Goal: Task Accomplishment & Management: Use online tool/utility

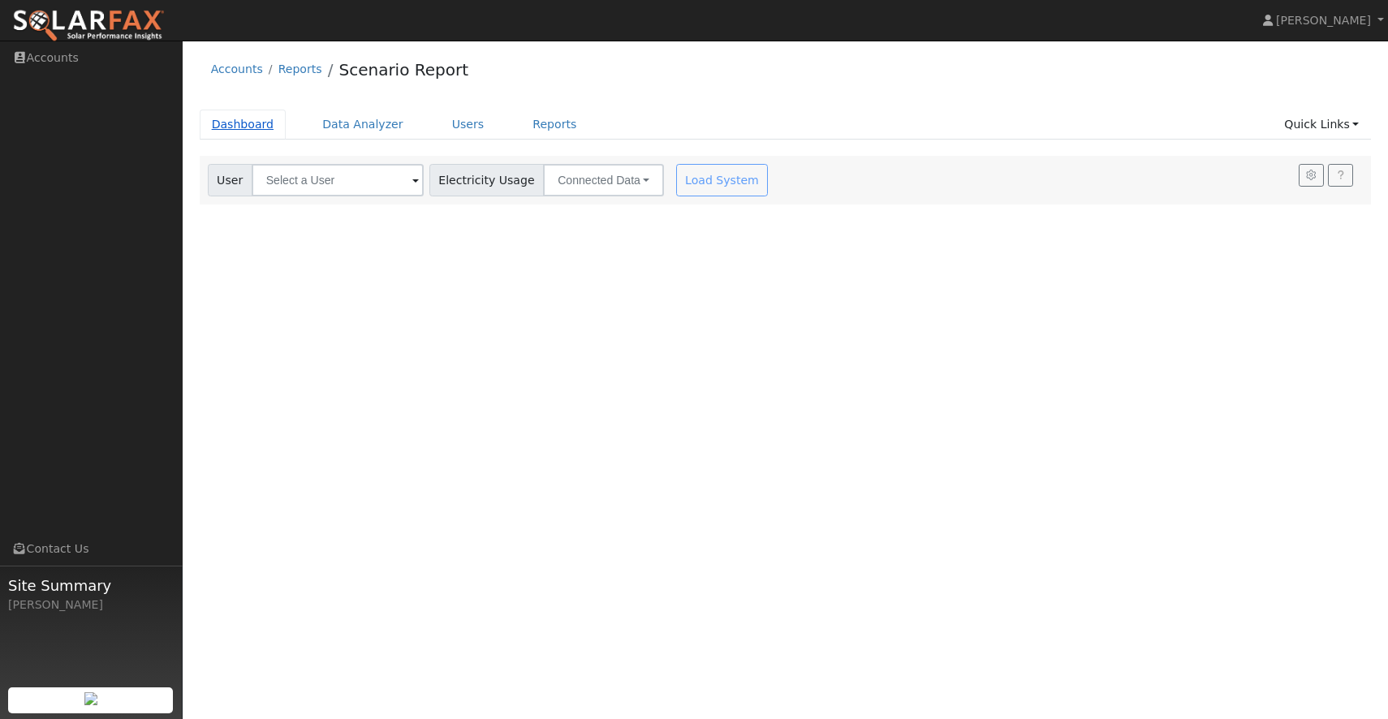
click at [253, 129] on link "Dashboard" at bounding box center [243, 125] width 87 height 30
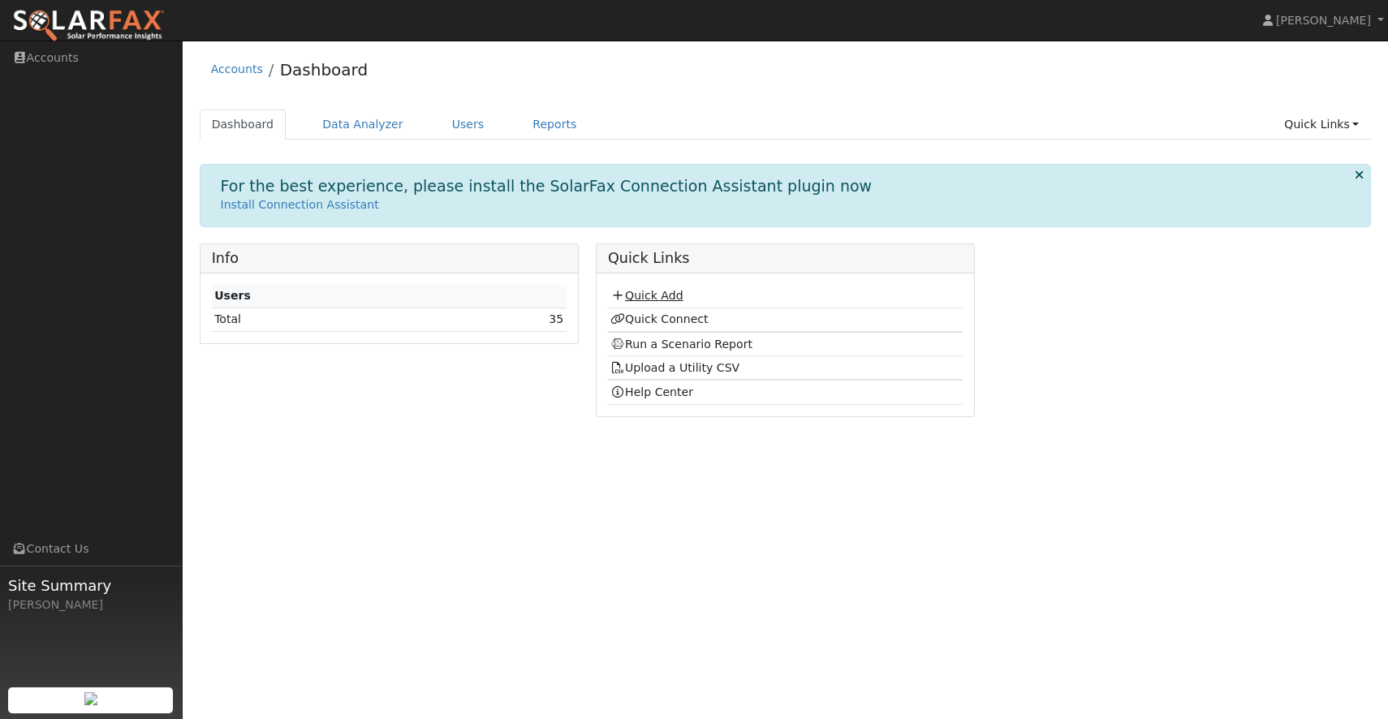
click at [649, 295] on link "Quick Add" at bounding box center [646, 295] width 72 height 13
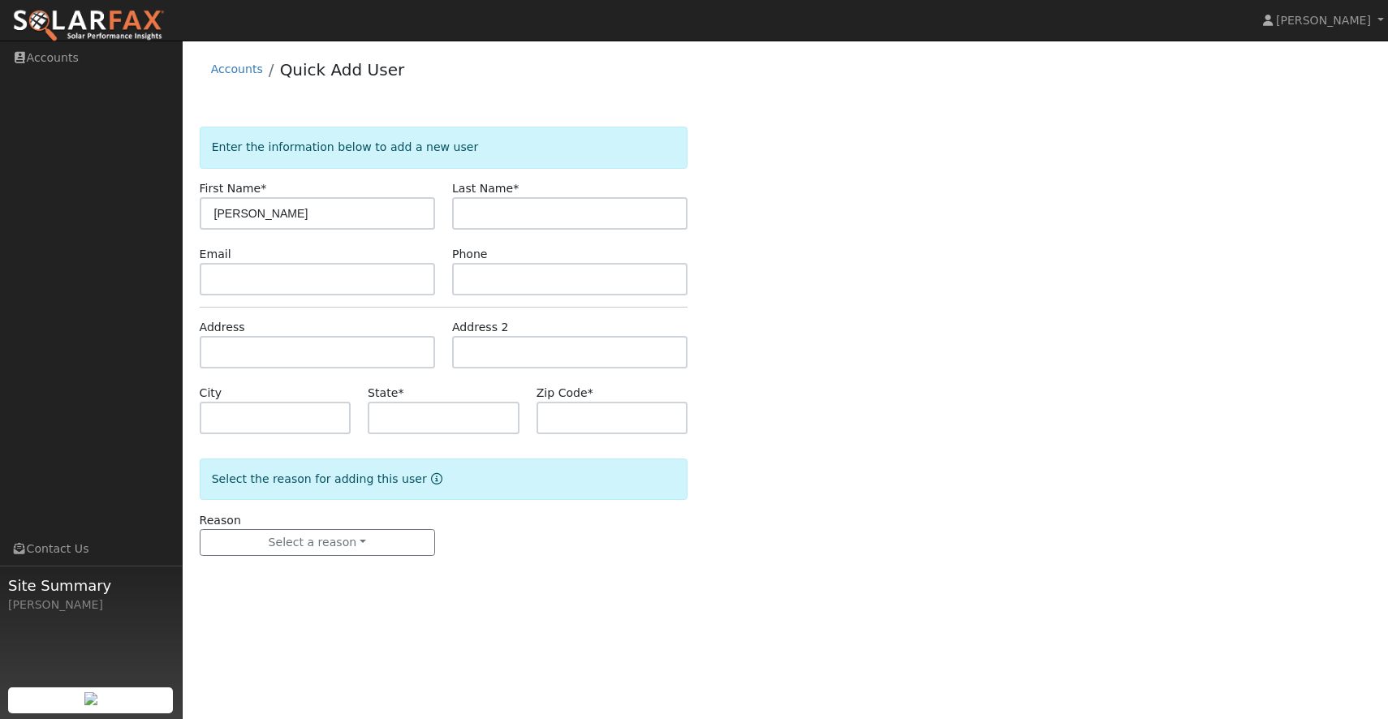
type input "[PERSON_NAME]"
type input "Havelaar"
click at [325, 347] on input "text" at bounding box center [317, 352] width 235 height 32
type input "[STREET_ADDRESS]"
type input "[GEOGRAPHIC_DATA]"
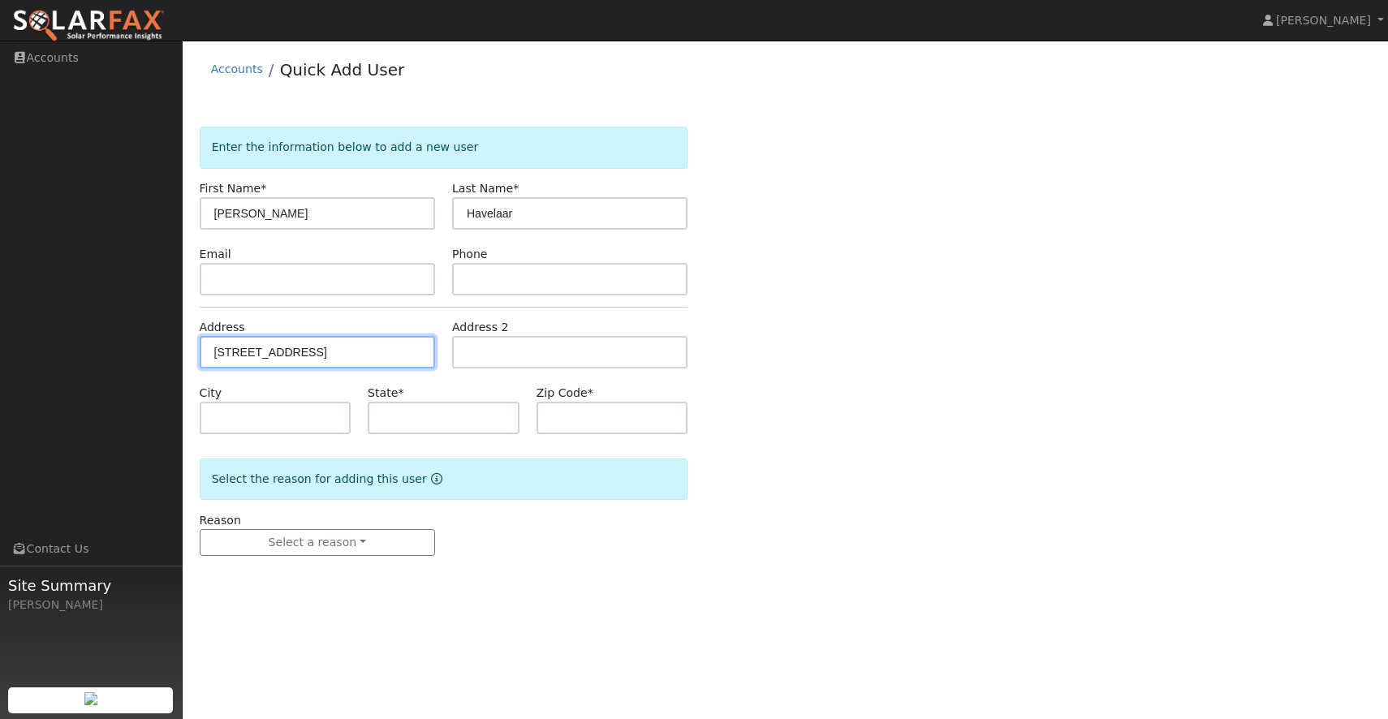
type input "CA"
type input "95230"
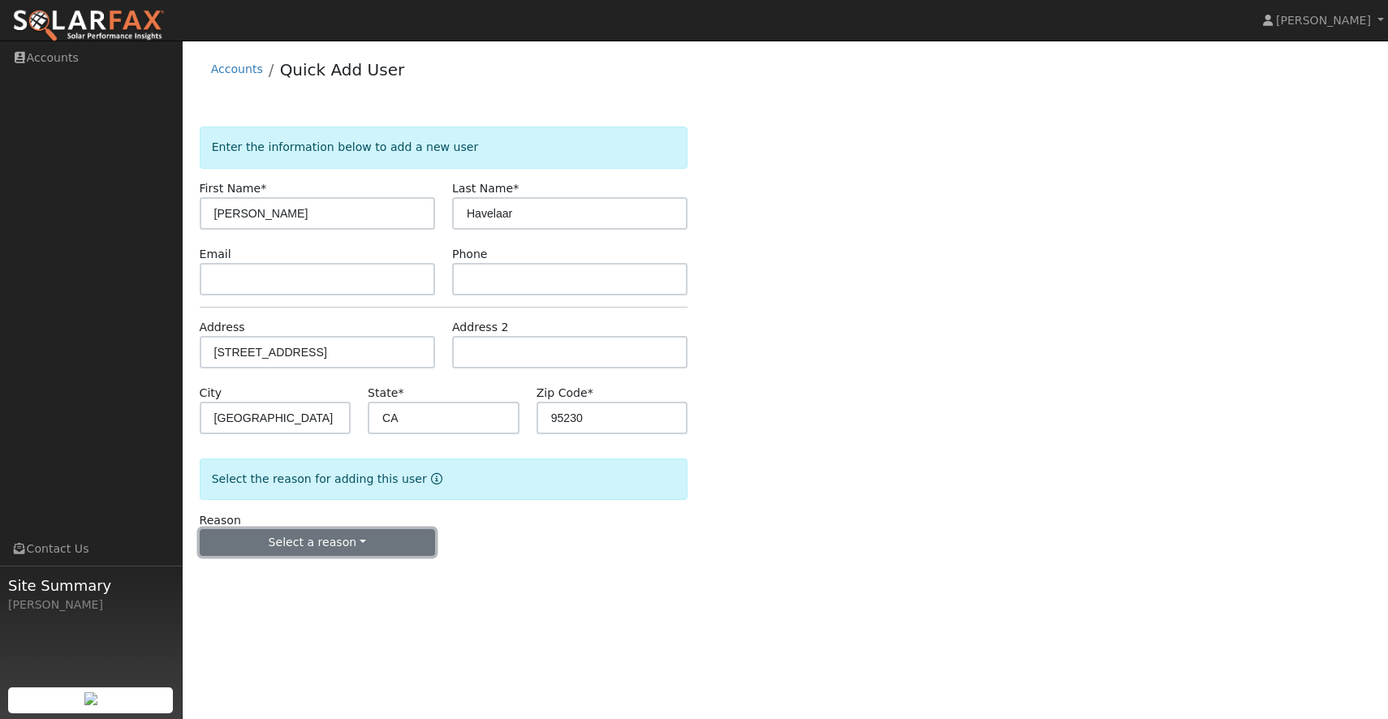
click at [397, 540] on button "Select a reason" at bounding box center [317, 543] width 235 height 28
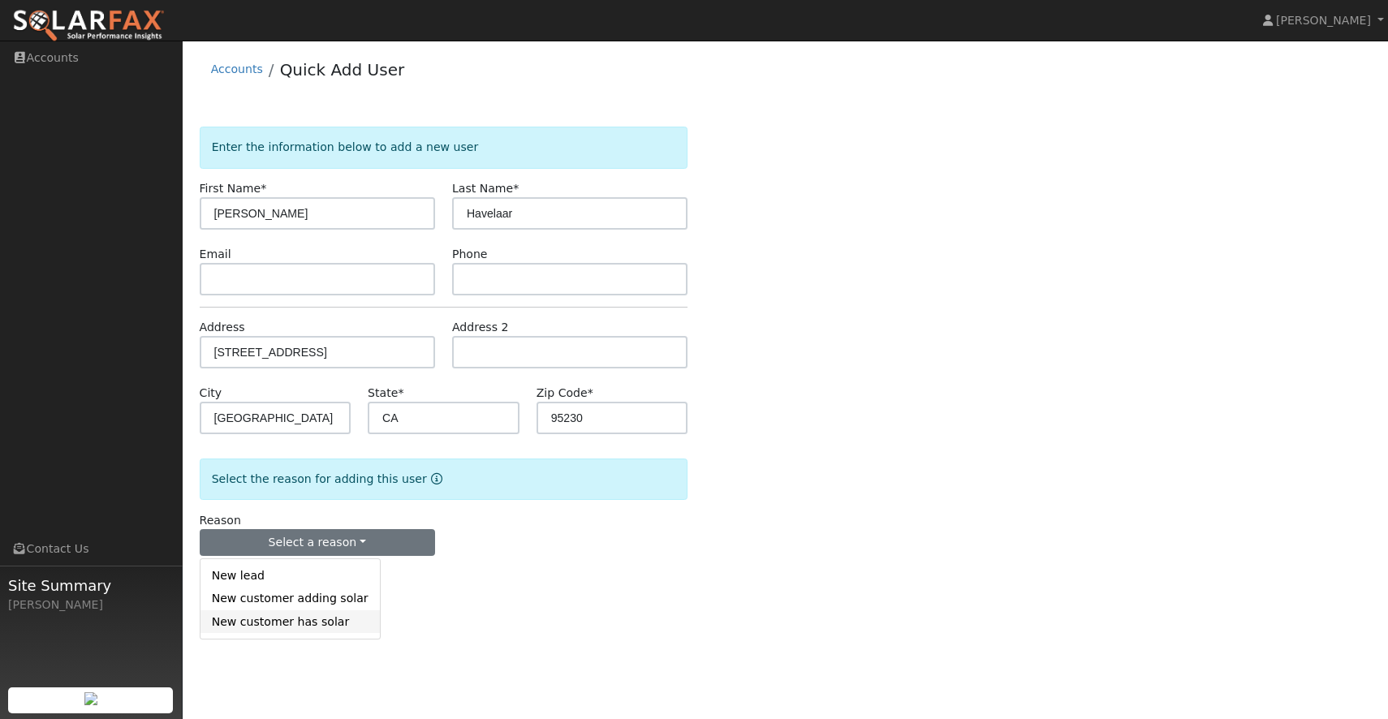
click at [340, 619] on link "New customer has solar" at bounding box center [290, 621] width 179 height 23
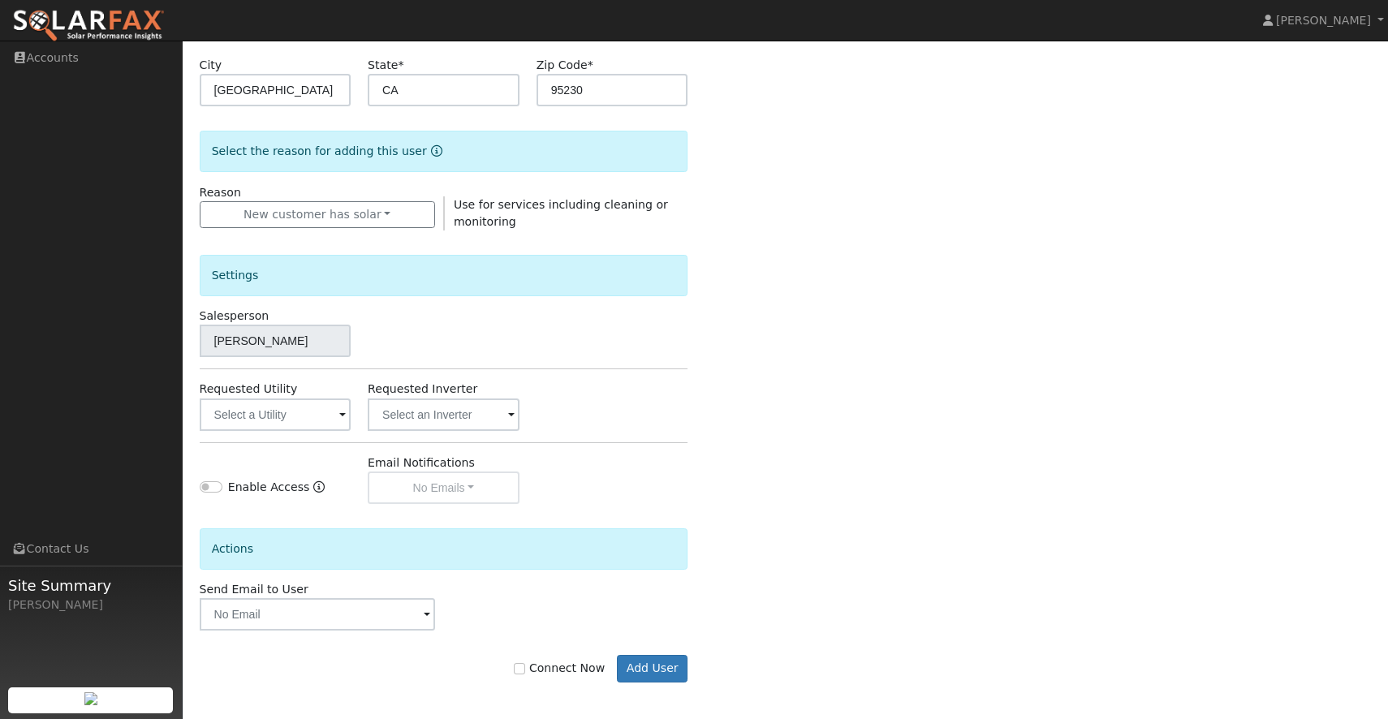
scroll to position [332, 0]
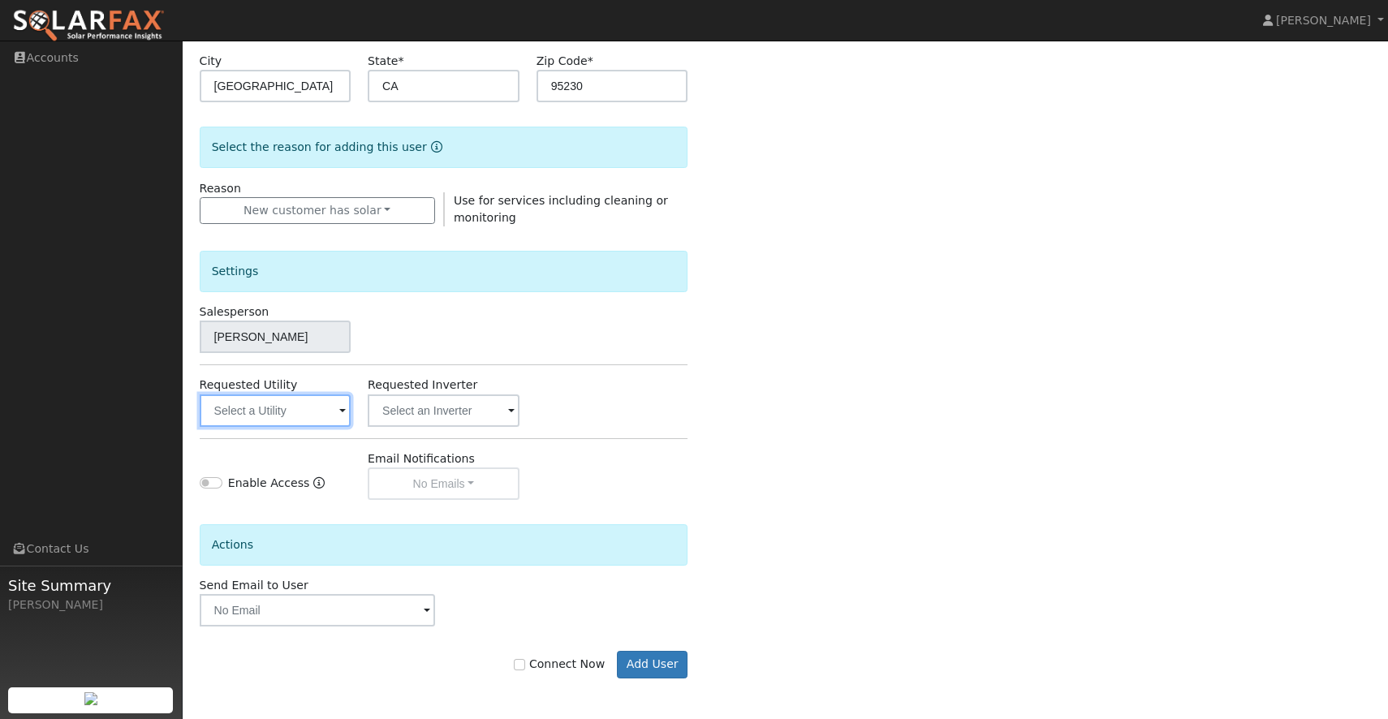
click at [278, 408] on input "text" at bounding box center [275, 411] width 151 height 32
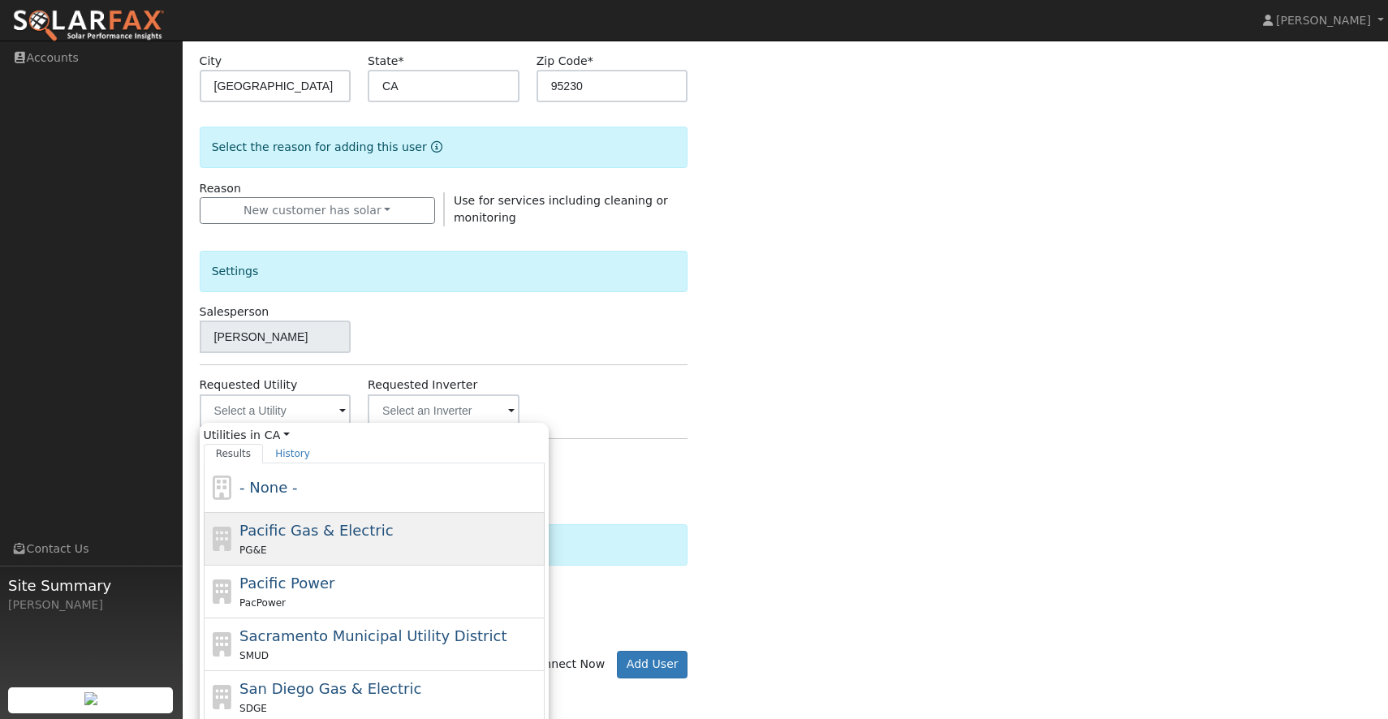
click at [303, 530] on span "Pacific Gas & Electric" at bounding box center [315, 530] width 153 height 17
type input "Pacific Gas & Electric"
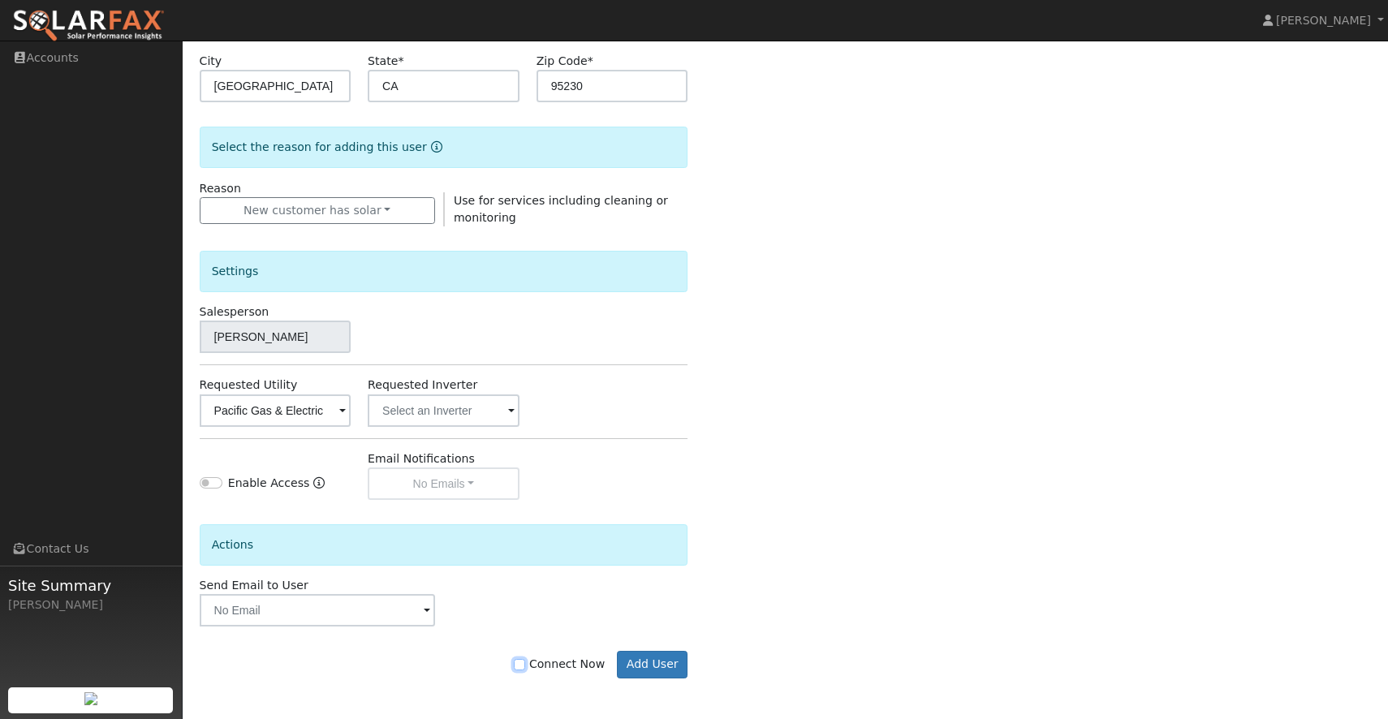
click at [525, 663] on input "Connect Now" at bounding box center [519, 664] width 11 height 11
checkbox input "true"
click at [672, 664] on button "Add User" at bounding box center [652, 665] width 71 height 28
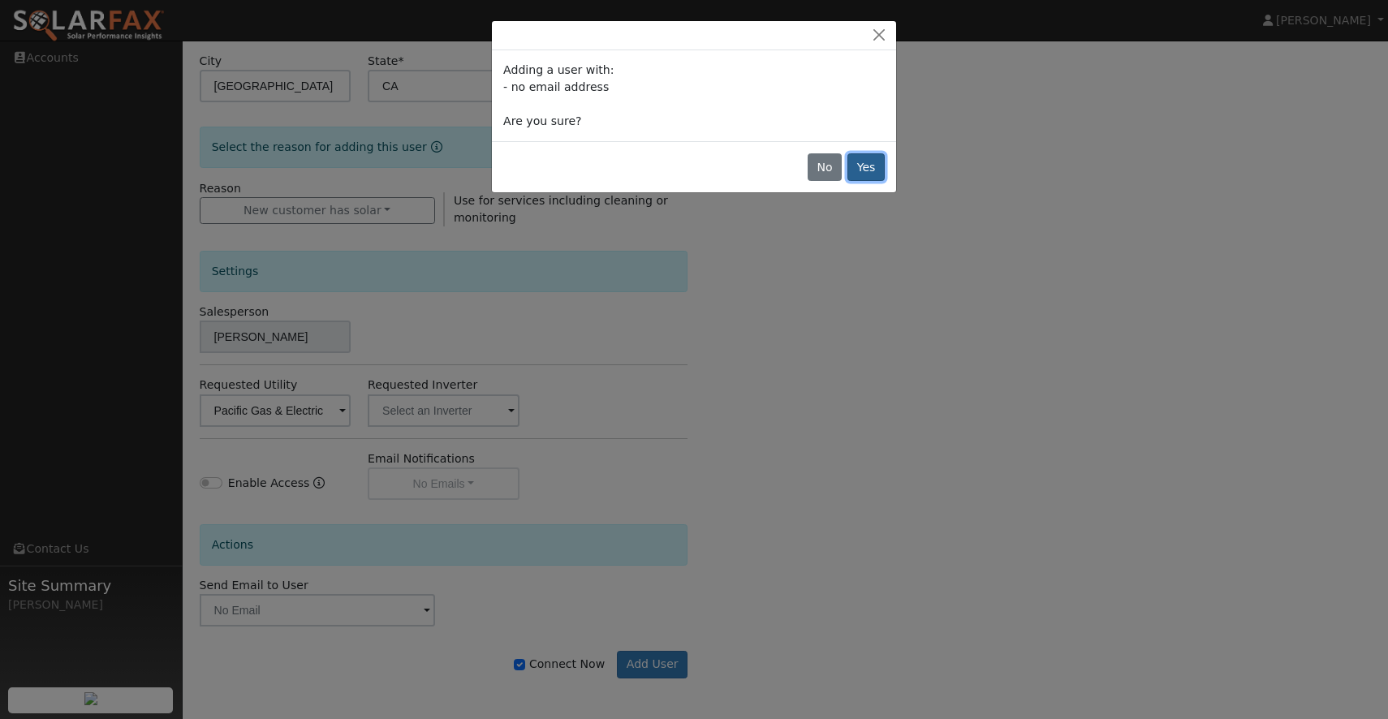
click at [867, 165] on button "Yes" at bounding box center [866, 167] width 37 height 28
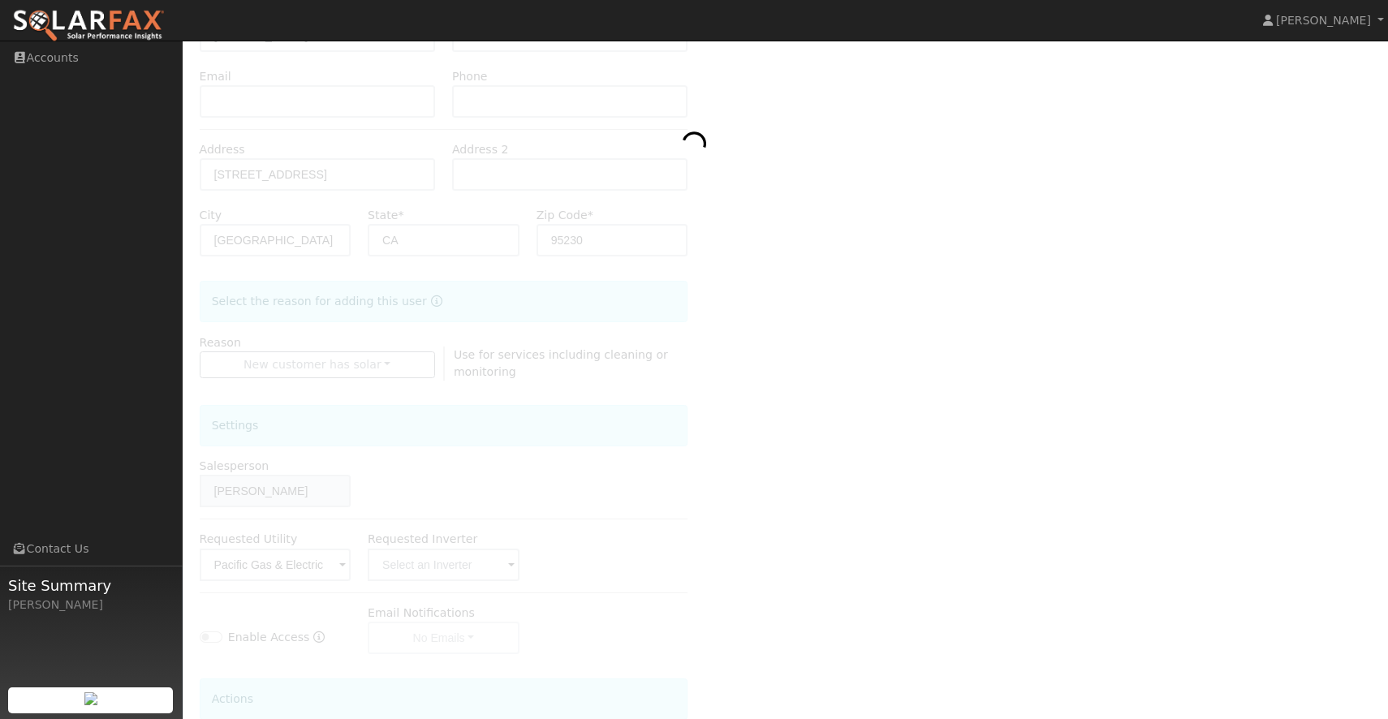
scroll to position [0, 0]
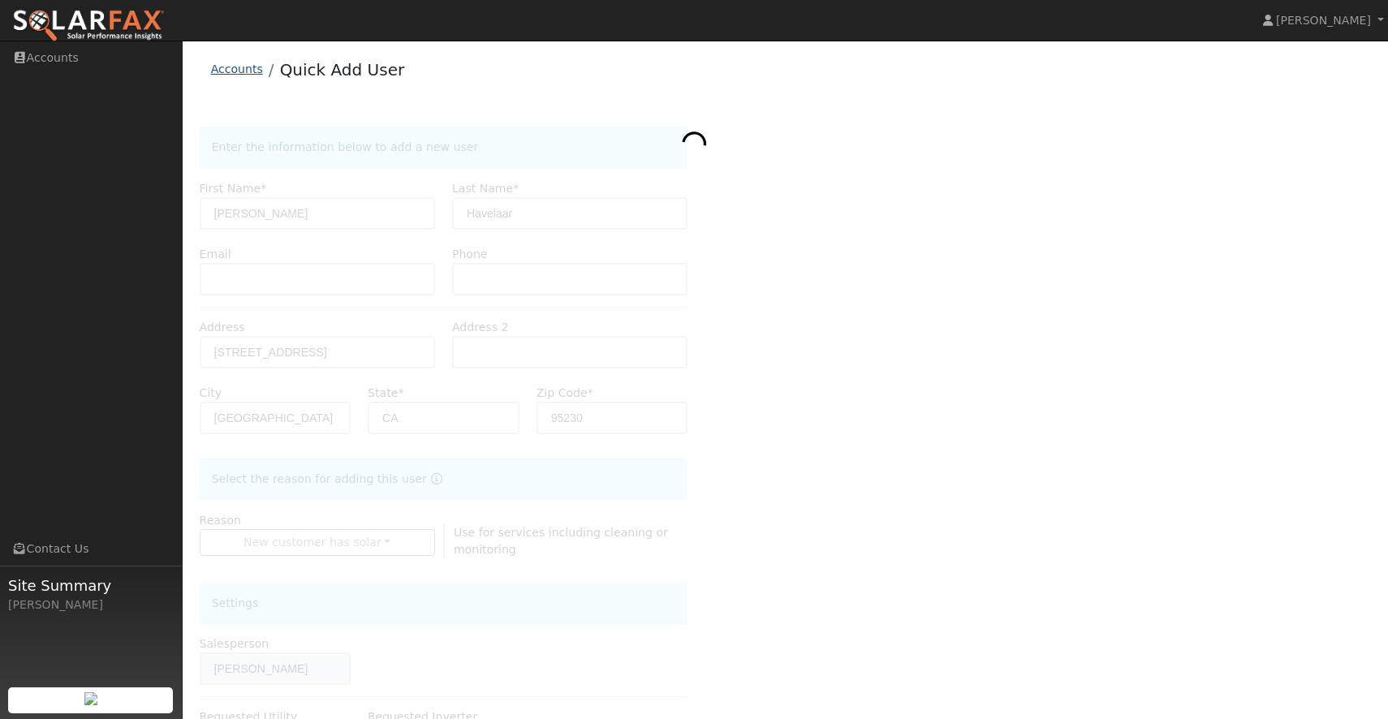
click at [239, 73] on link "Accounts" at bounding box center [237, 69] width 52 height 13
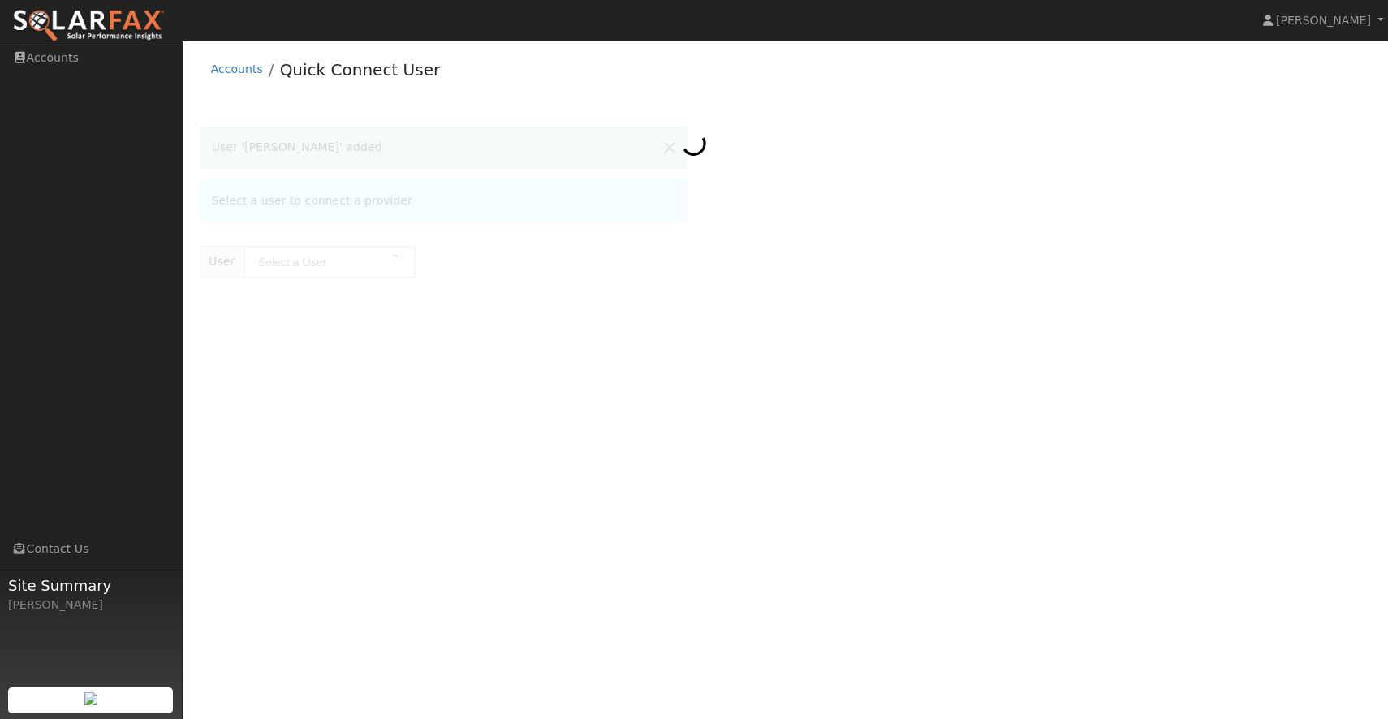
type input "[PERSON_NAME]"
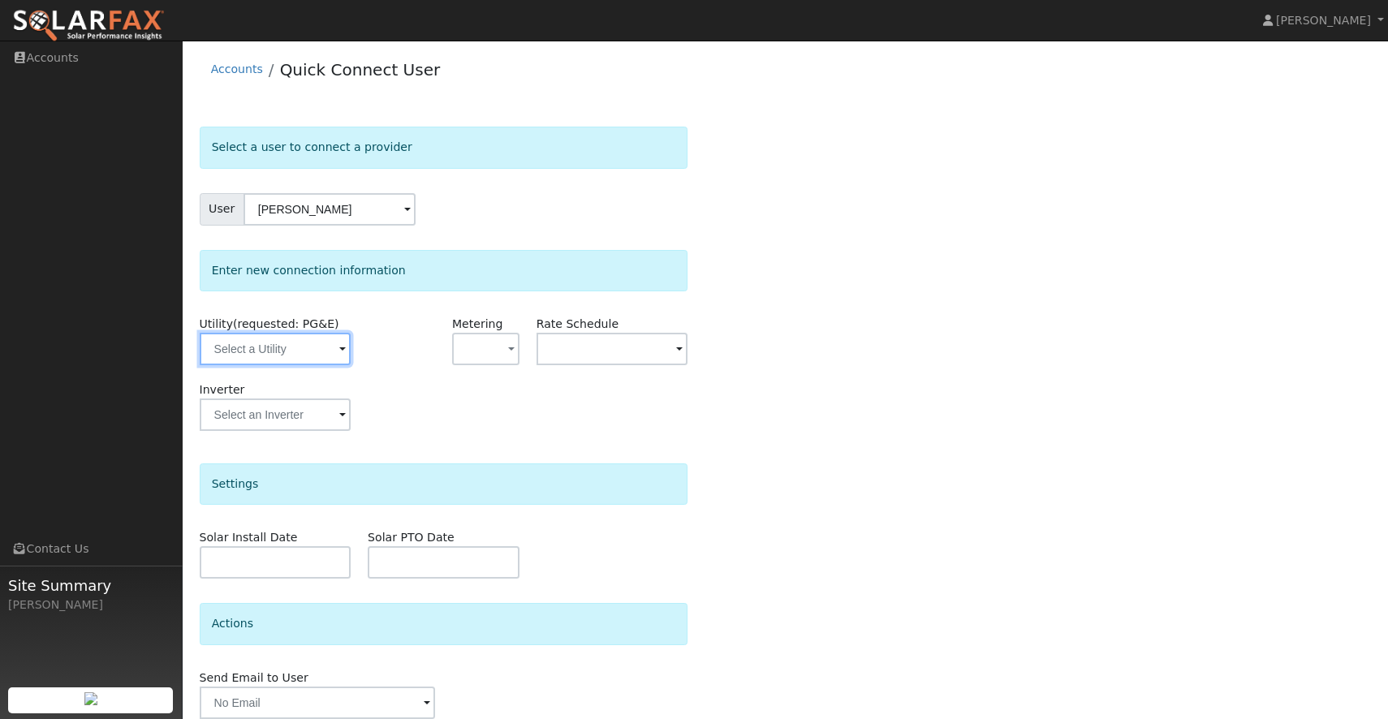
click at [339, 356] on span at bounding box center [342, 350] width 6 height 19
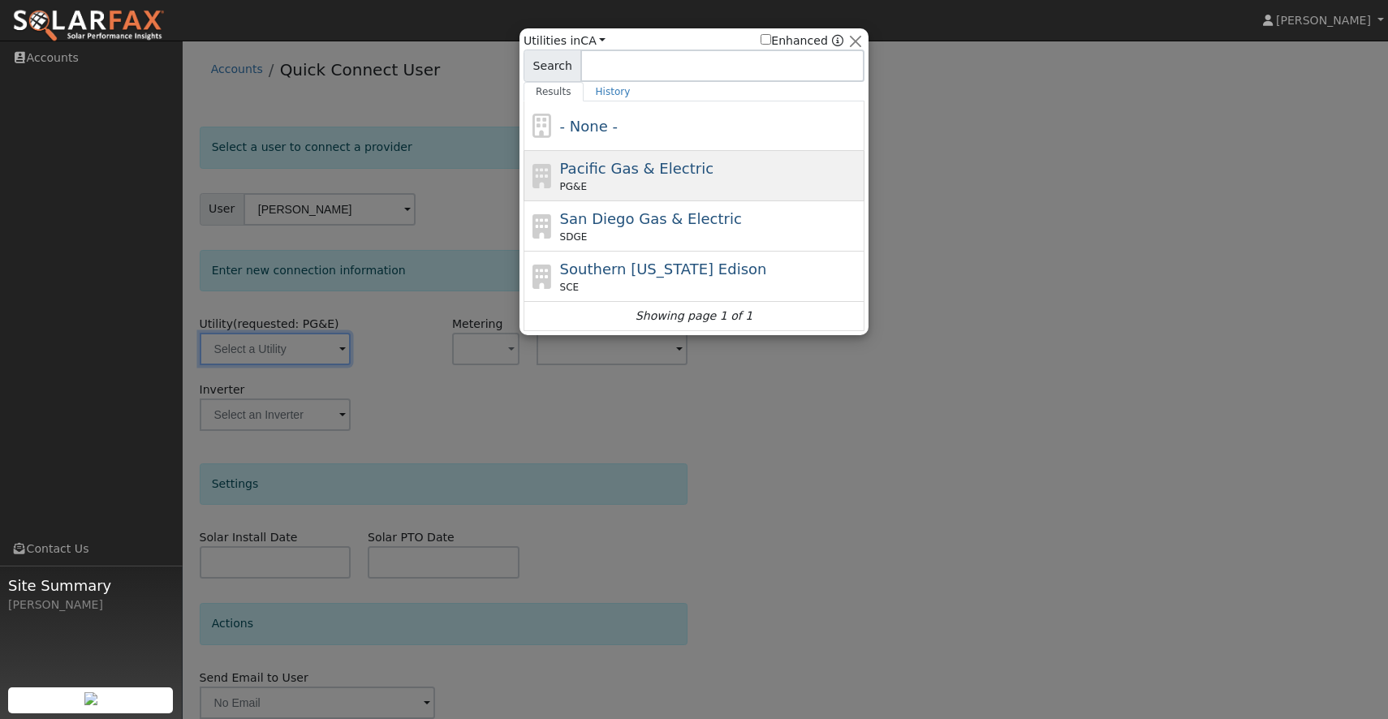
click at [602, 161] on span "Pacific Gas & Electric" at bounding box center [636, 168] width 153 height 17
type input "PG&E"
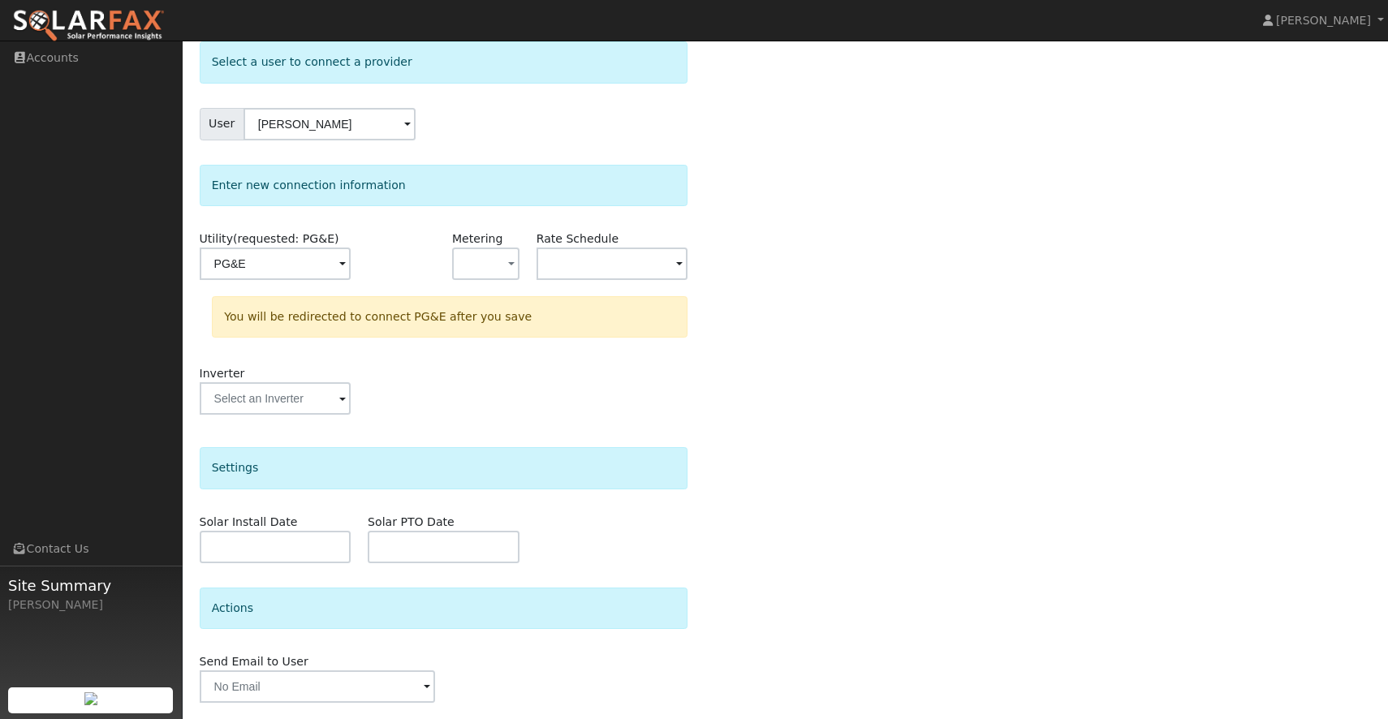
scroll to position [137, 0]
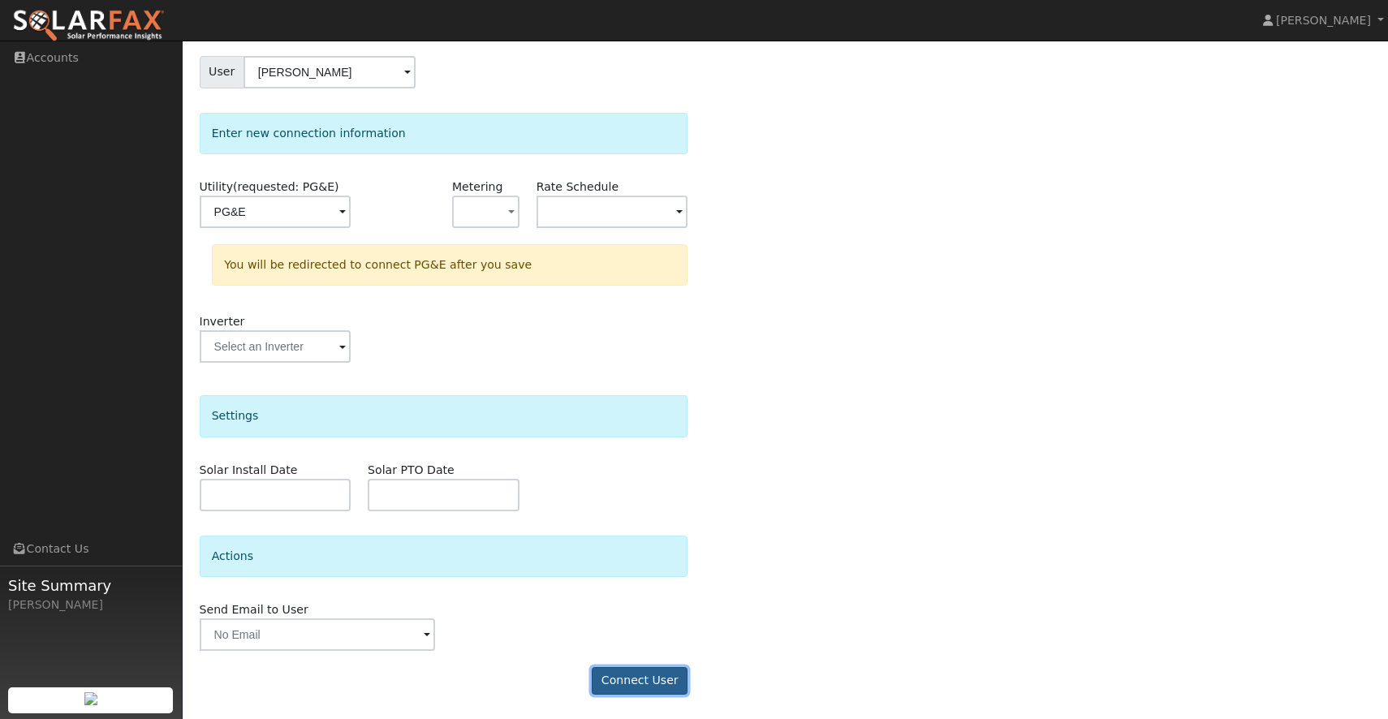
click at [642, 671] on button "Connect User" at bounding box center [640, 681] width 96 height 28
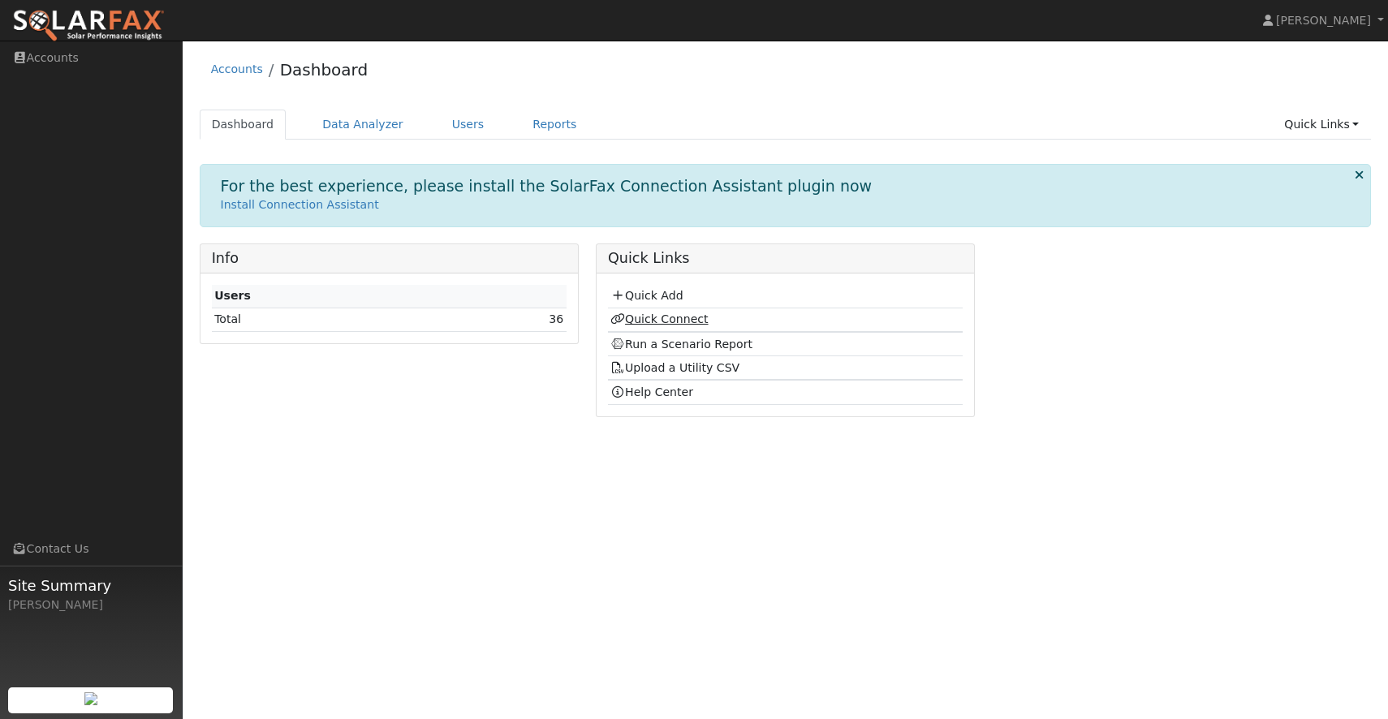
click at [685, 323] on link "Quick Connect" at bounding box center [658, 319] width 97 height 13
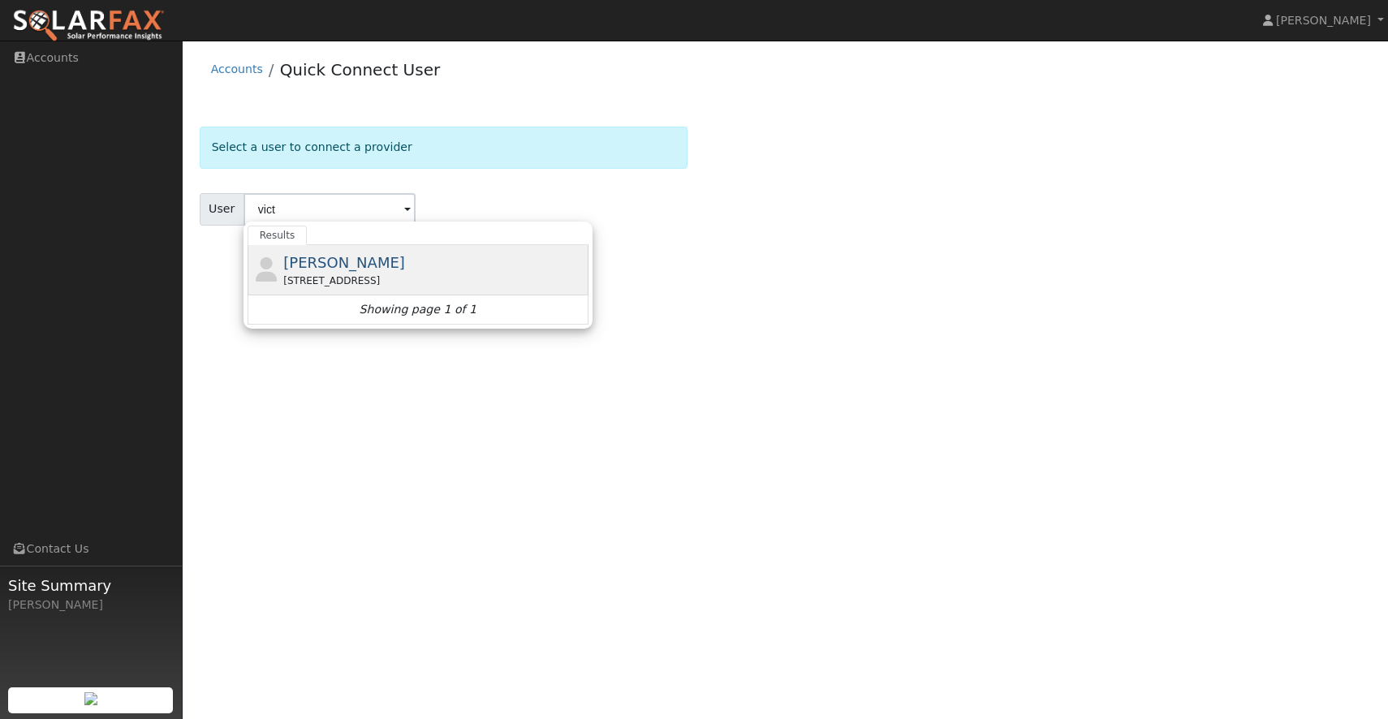
click at [354, 268] on span "[PERSON_NAME]" at bounding box center [344, 262] width 122 height 17
type input "[PERSON_NAME]"
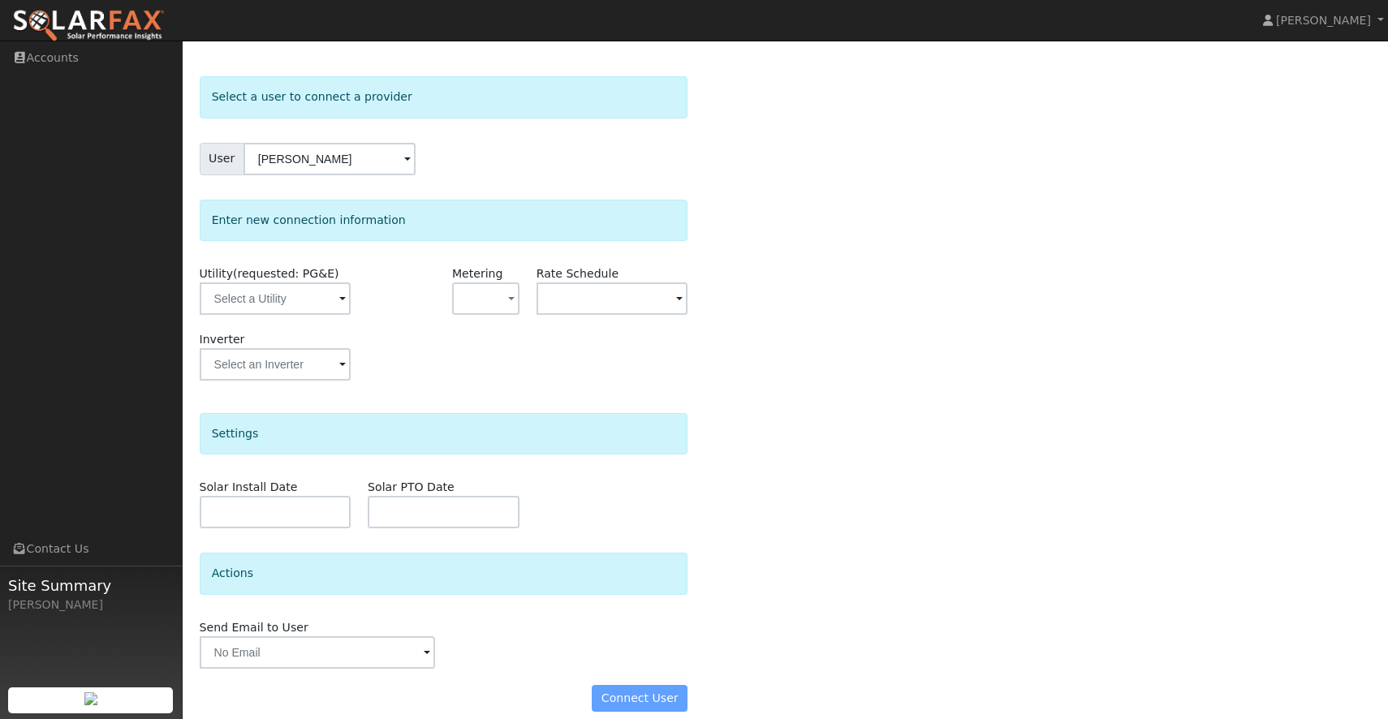
scroll to position [64, 0]
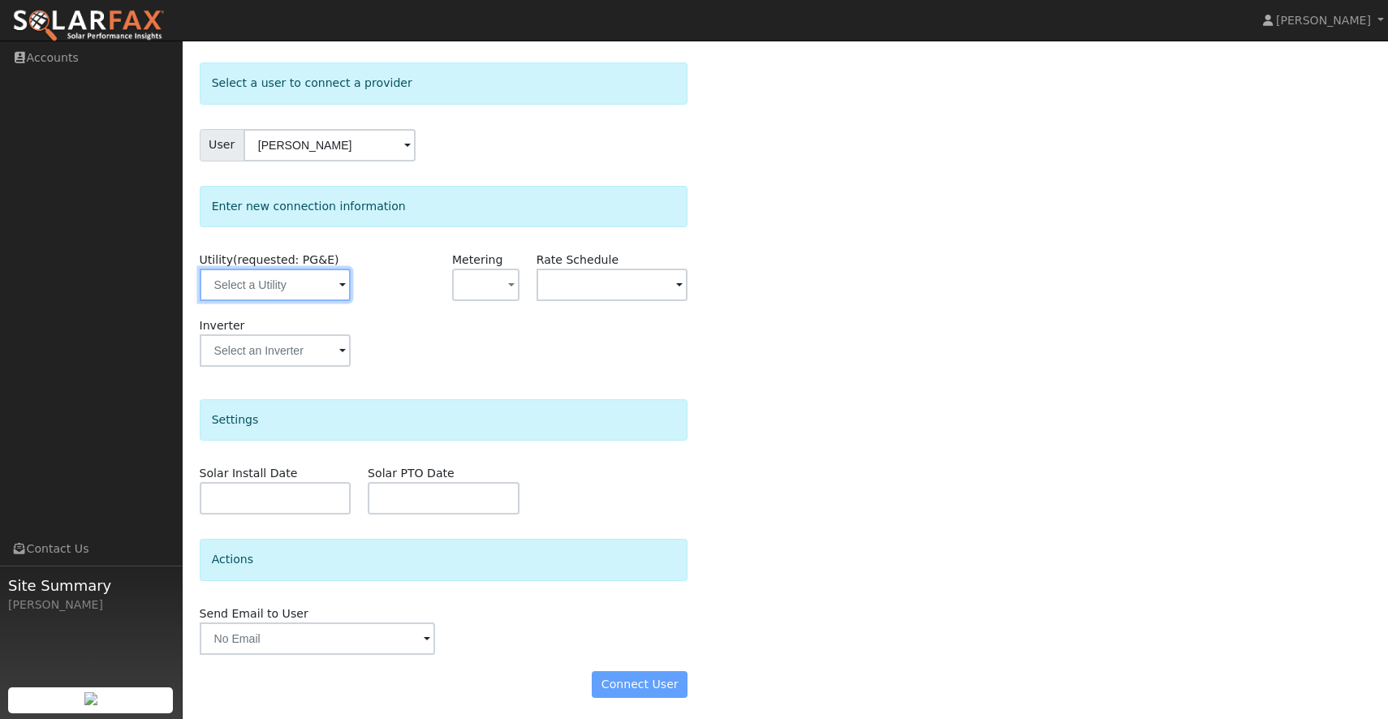
click at [332, 296] on input "text" at bounding box center [275, 285] width 151 height 32
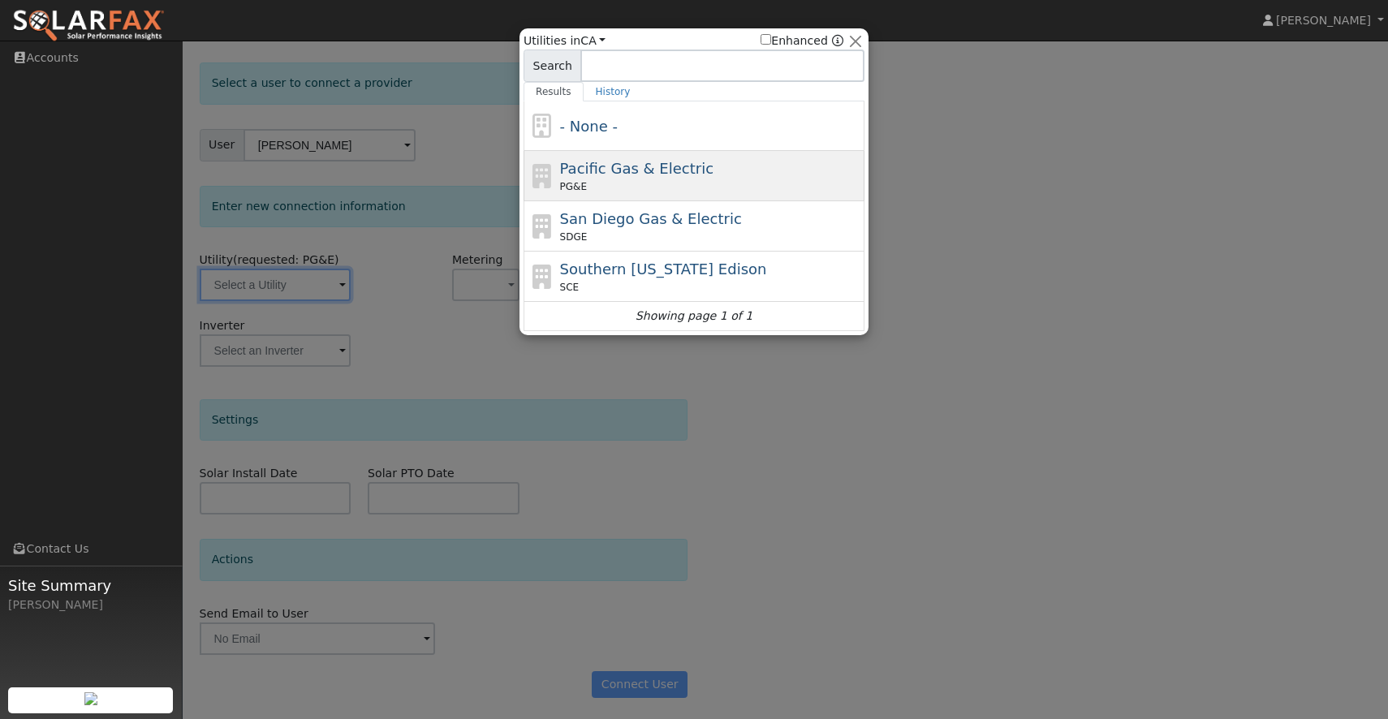
click at [626, 171] on span "Pacific Gas & Electric" at bounding box center [636, 168] width 153 height 17
type input "PG&E"
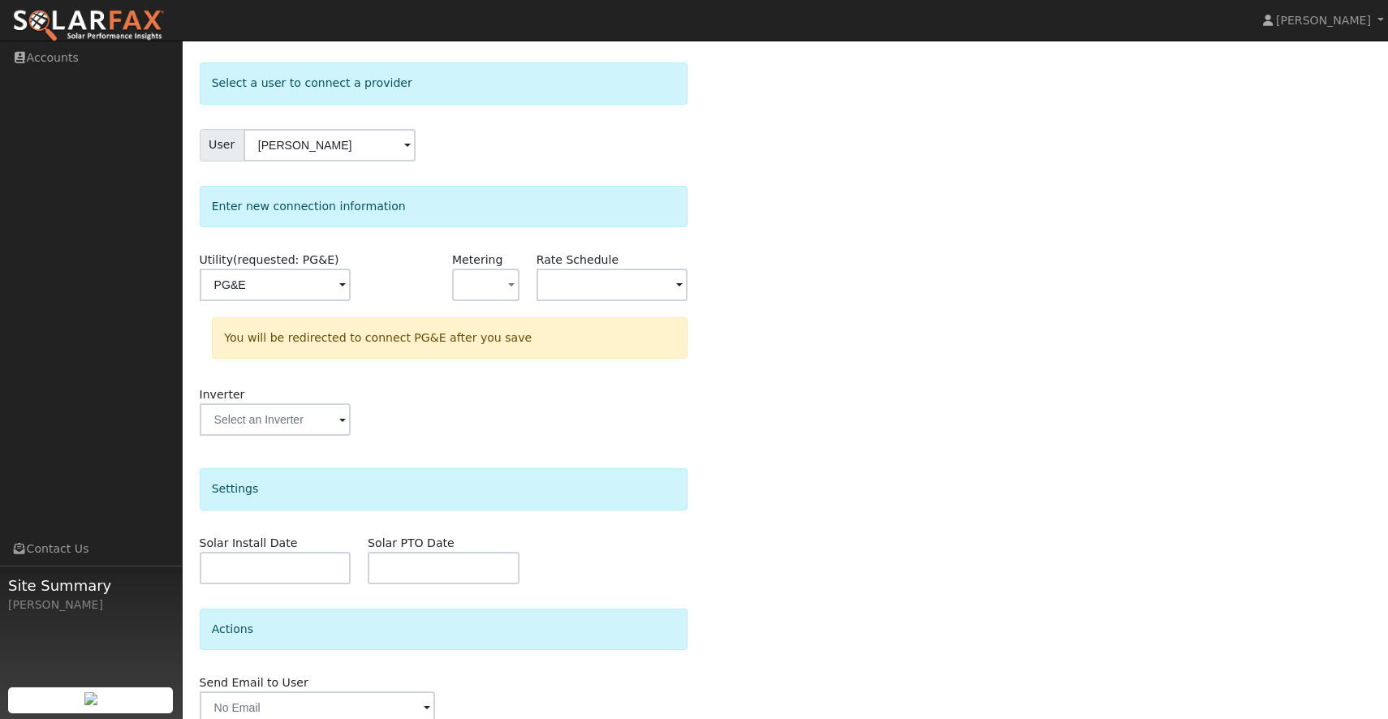
scroll to position [137, 0]
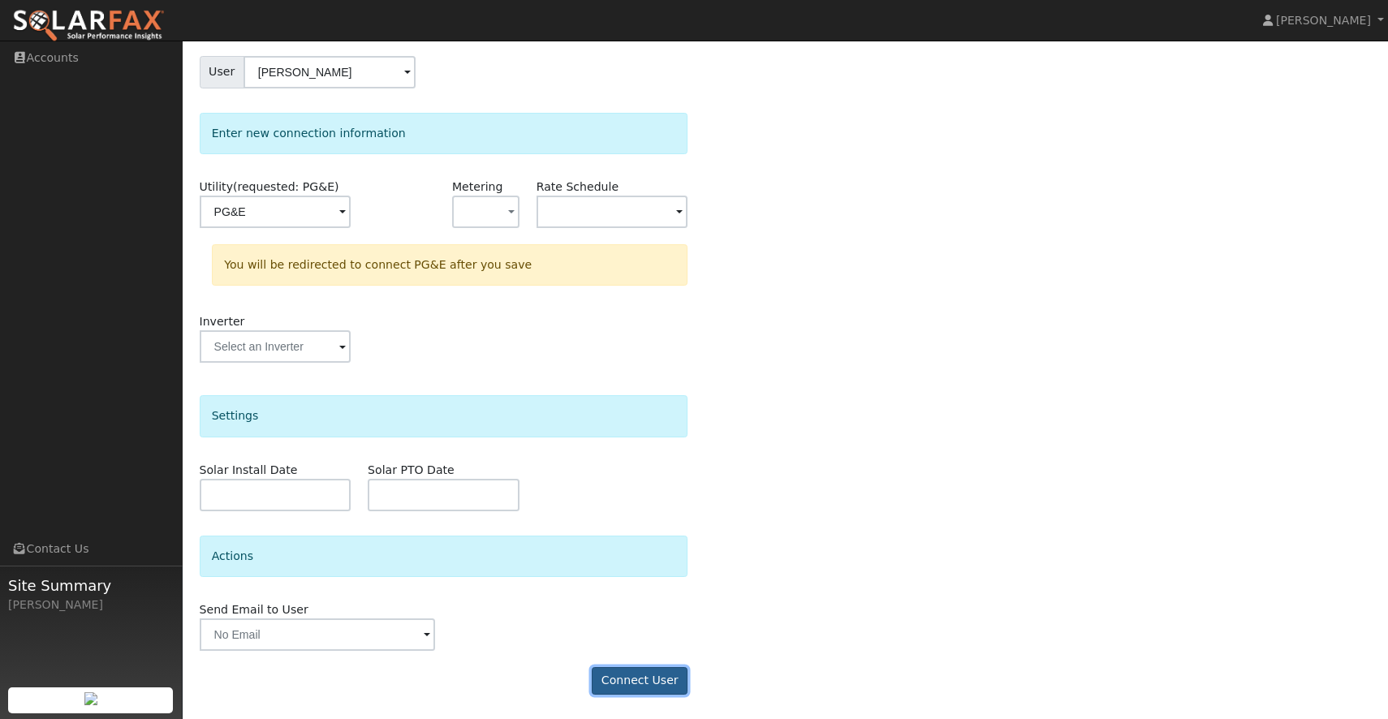
click at [610, 671] on button "Connect User" at bounding box center [640, 681] width 96 height 28
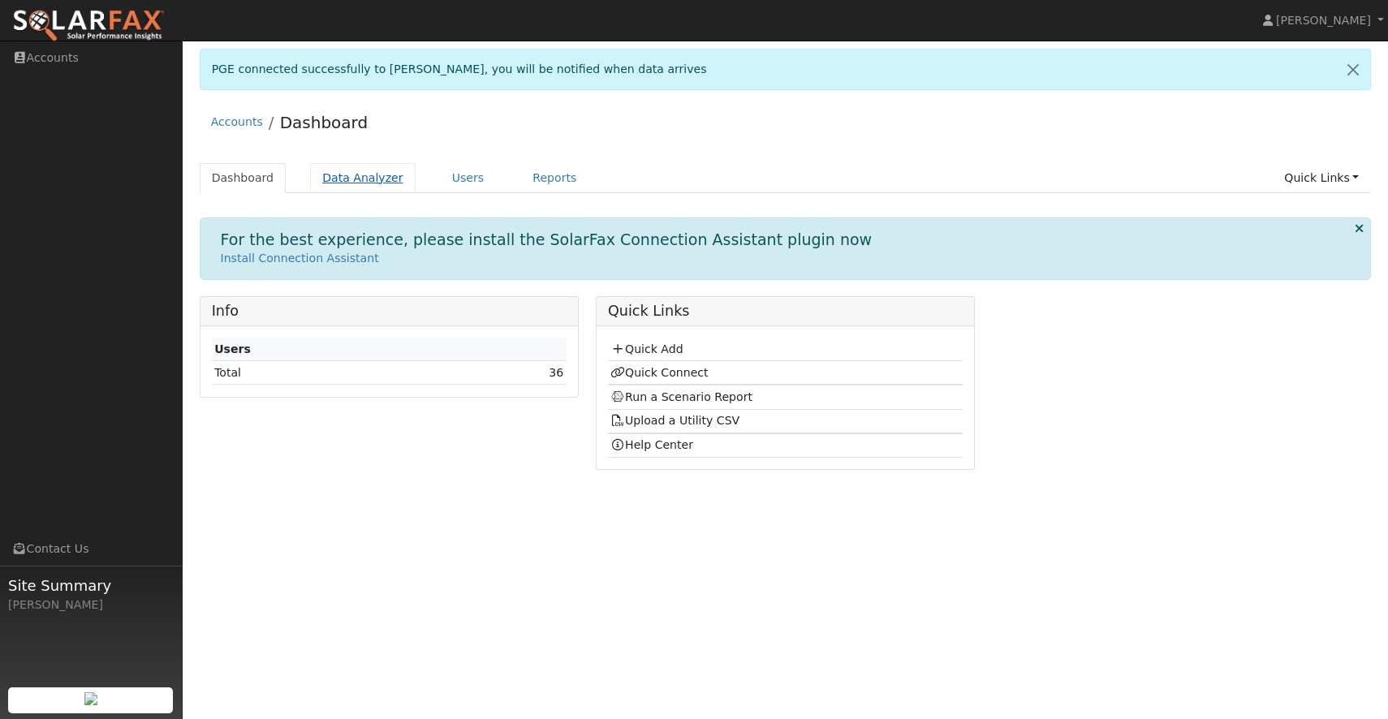
click at [388, 174] on link "Data Analyzer" at bounding box center [363, 178] width 106 height 30
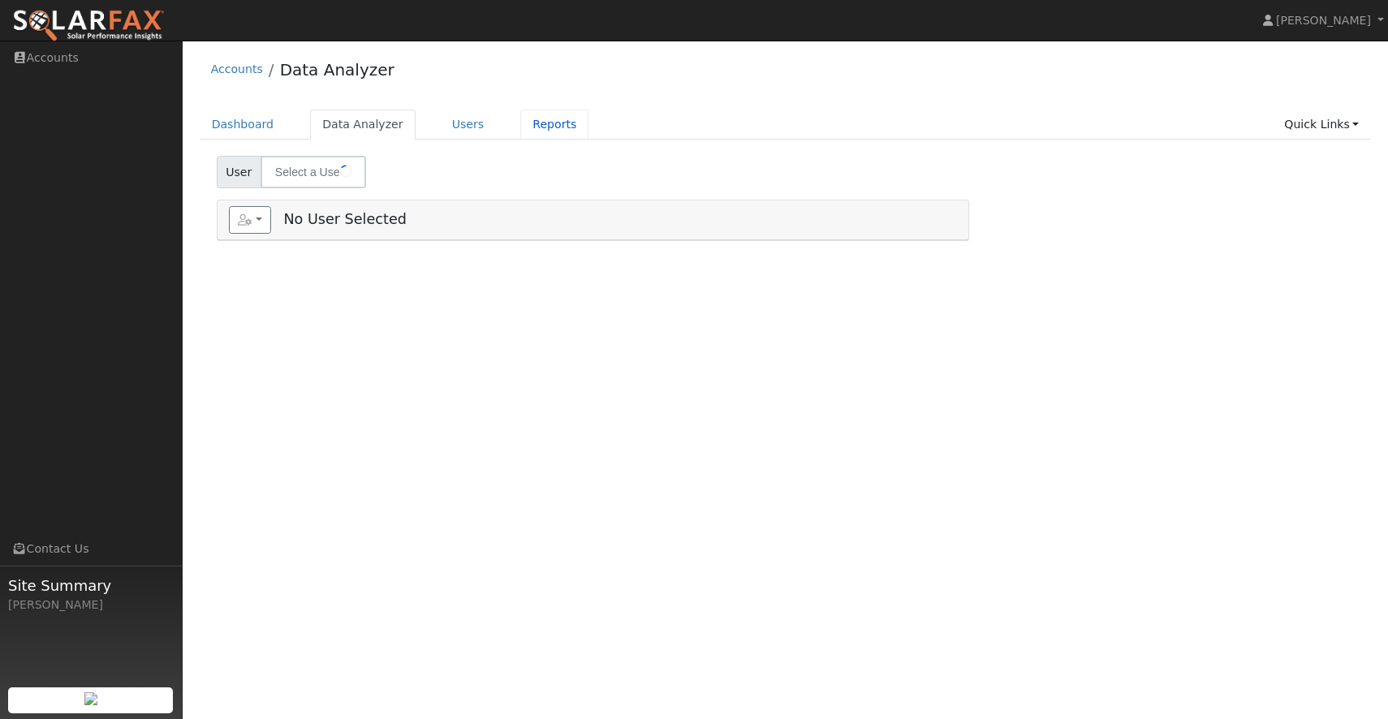
click at [529, 120] on link "Reports" at bounding box center [554, 125] width 68 height 30
type input "Lisa Pampuch"
click at [352, 122] on link "Data Analyzer" at bounding box center [363, 125] width 106 height 30
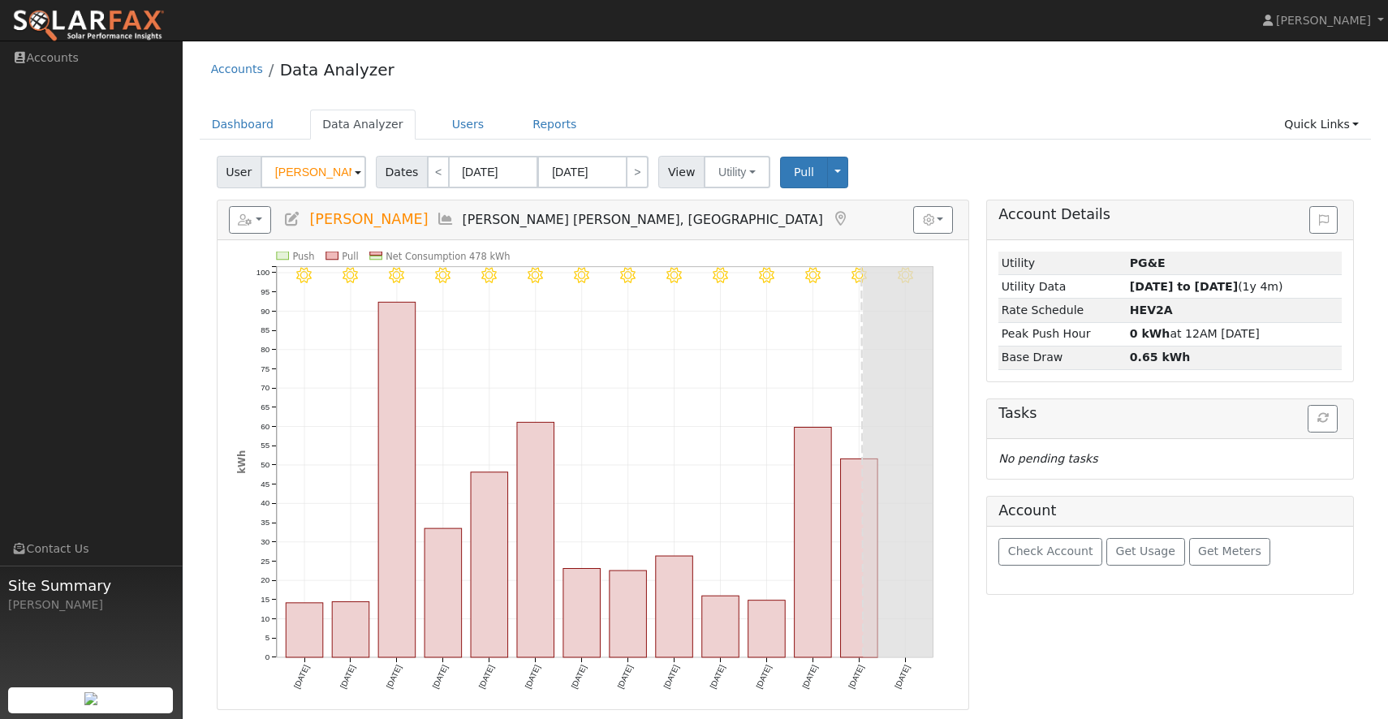
click at [355, 172] on span at bounding box center [358, 173] width 6 height 19
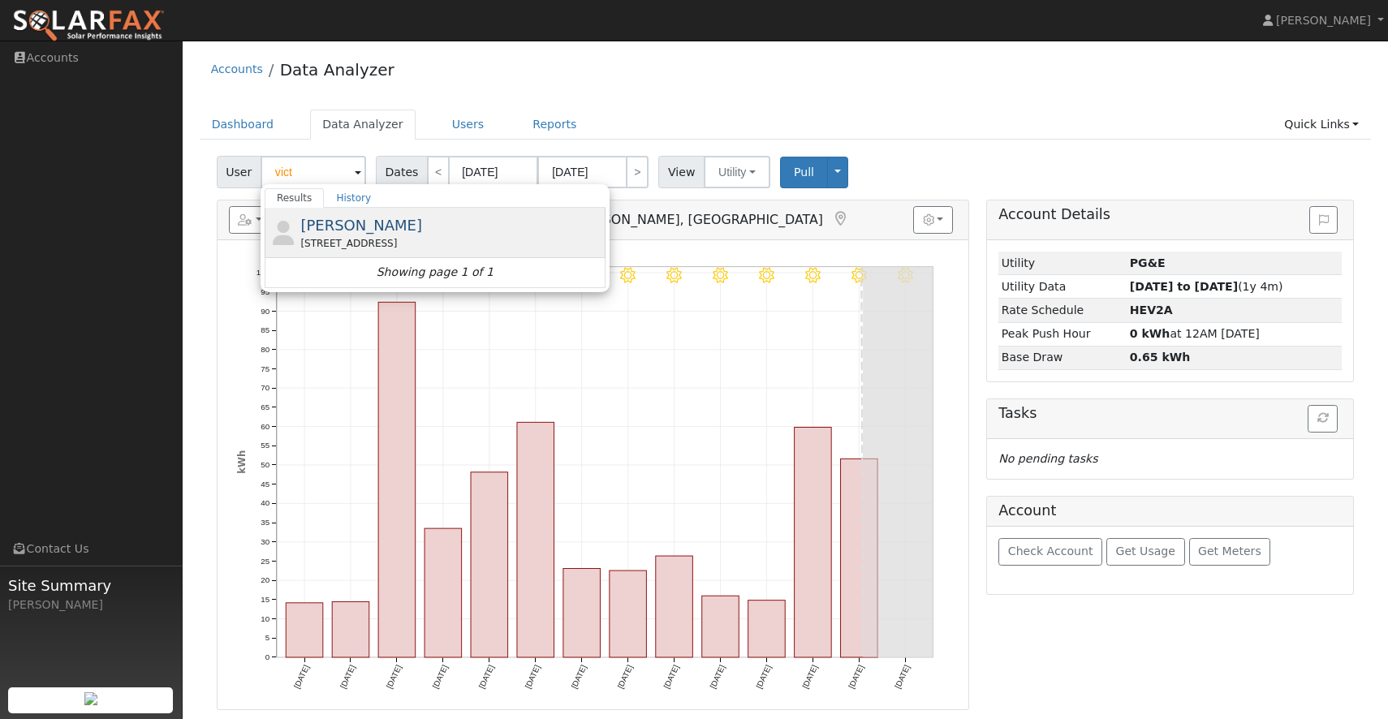
click at [359, 224] on span "[PERSON_NAME]" at bounding box center [361, 225] width 122 height 17
type input "[PERSON_NAME]"
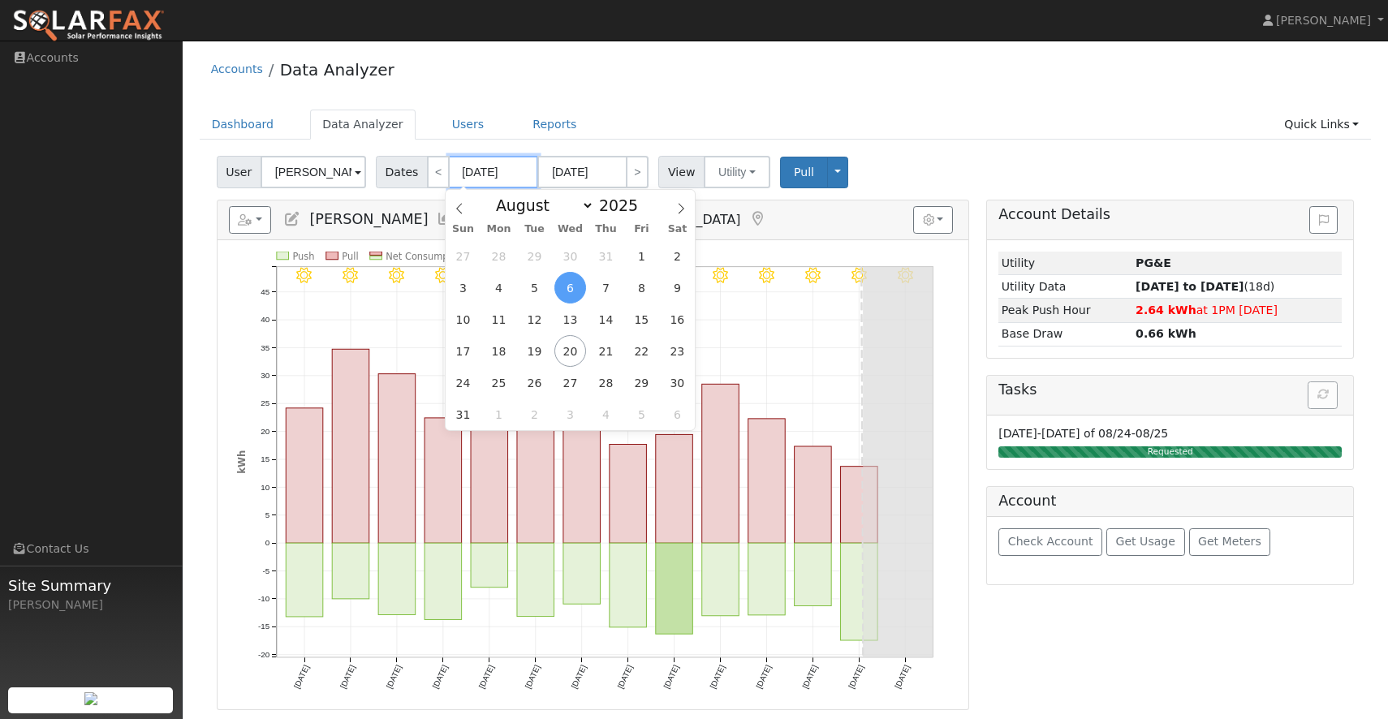
click at [498, 175] on input "[DATE]" at bounding box center [493, 172] width 89 height 32
click at [641, 210] on span at bounding box center [646, 209] width 11 height 9
type input "2024"
click at [606, 257] on span "1" at bounding box center [606, 256] width 32 height 32
type input "08/01/2024"
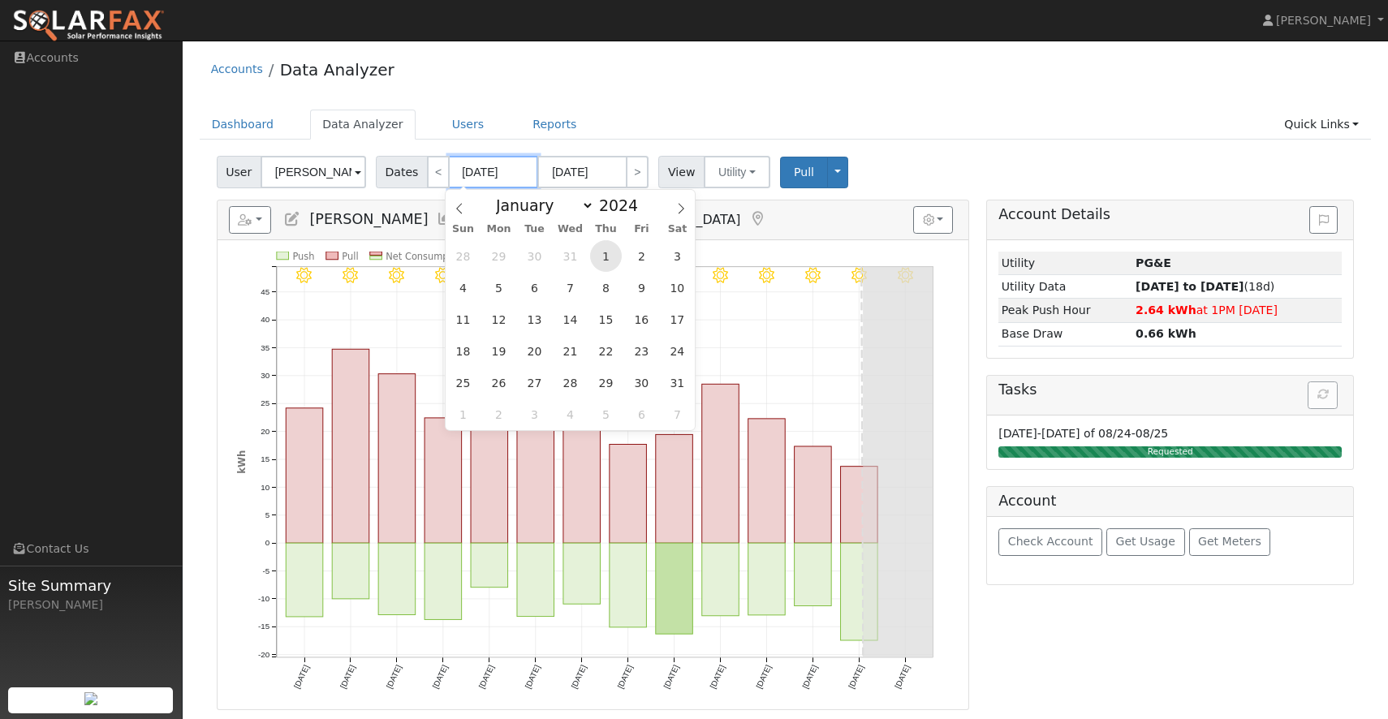
type input "08/31/2024"
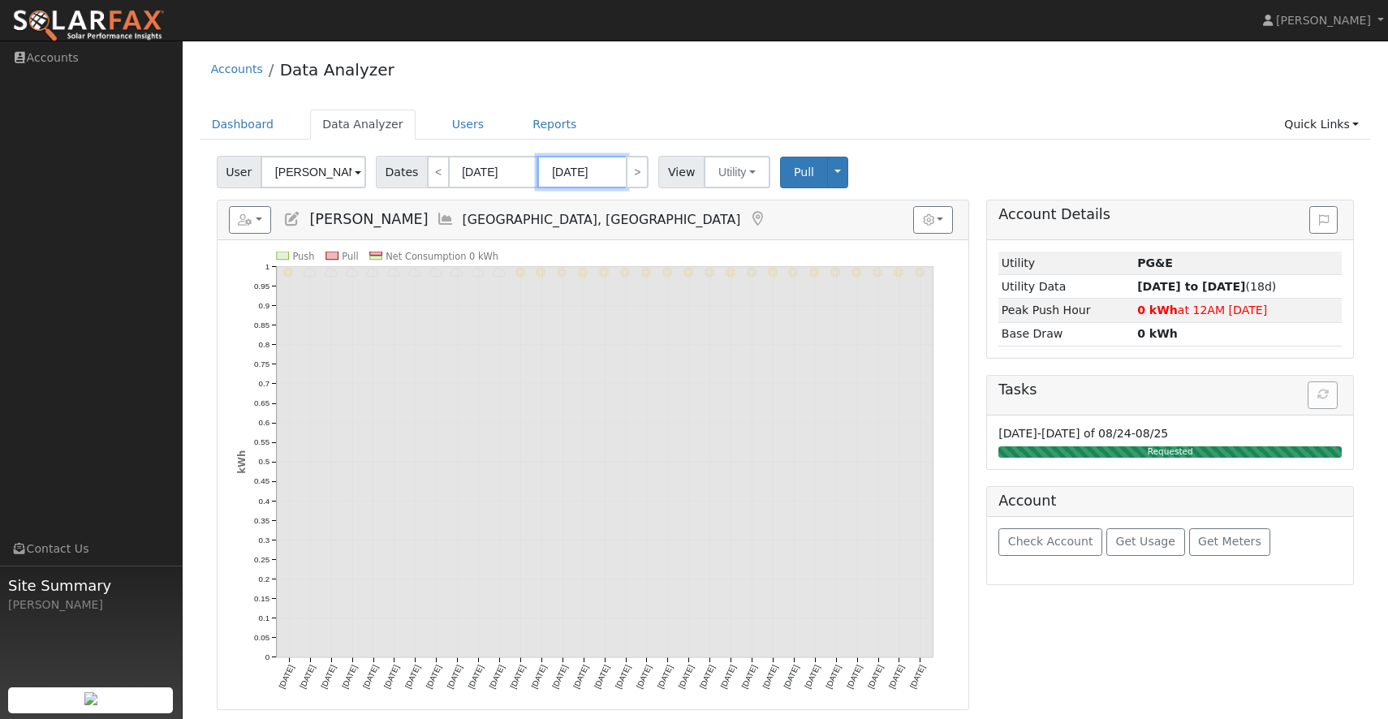
click at [592, 169] on input "08/31/2024" at bounding box center [581, 172] width 89 height 32
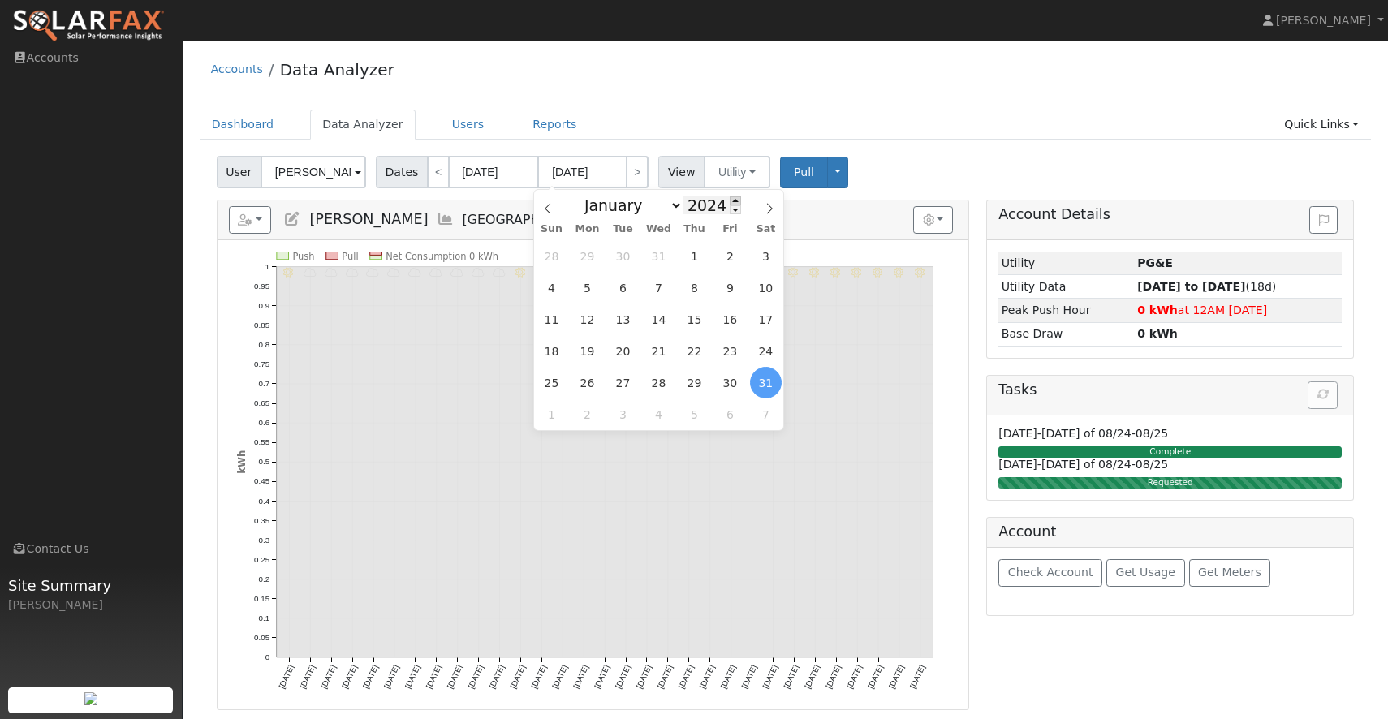
click at [731, 201] on span at bounding box center [735, 200] width 11 height 9
type input "2025"
click at [664, 354] on span "20" at bounding box center [659, 351] width 32 height 32
type input "08/20/2025"
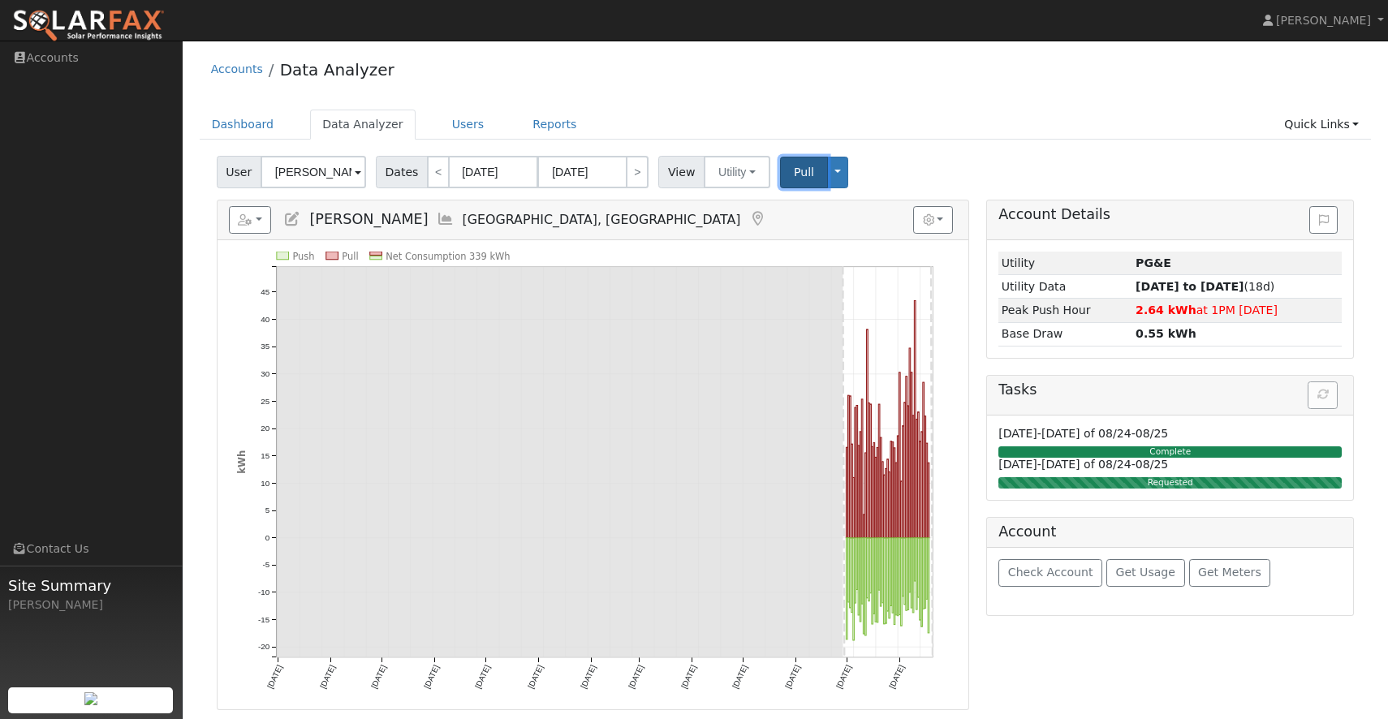
click at [801, 176] on span "Pull" at bounding box center [804, 172] width 20 height 13
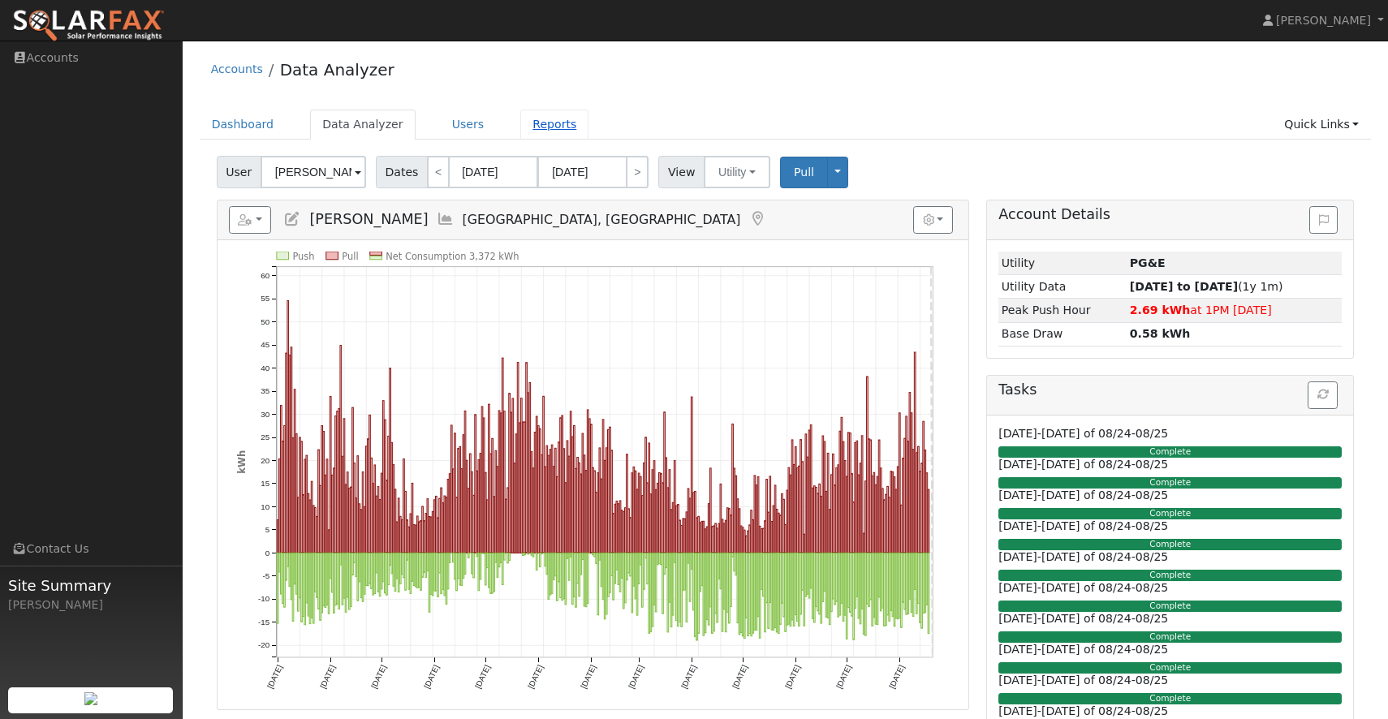
click at [537, 118] on link "Reports" at bounding box center [554, 125] width 68 height 30
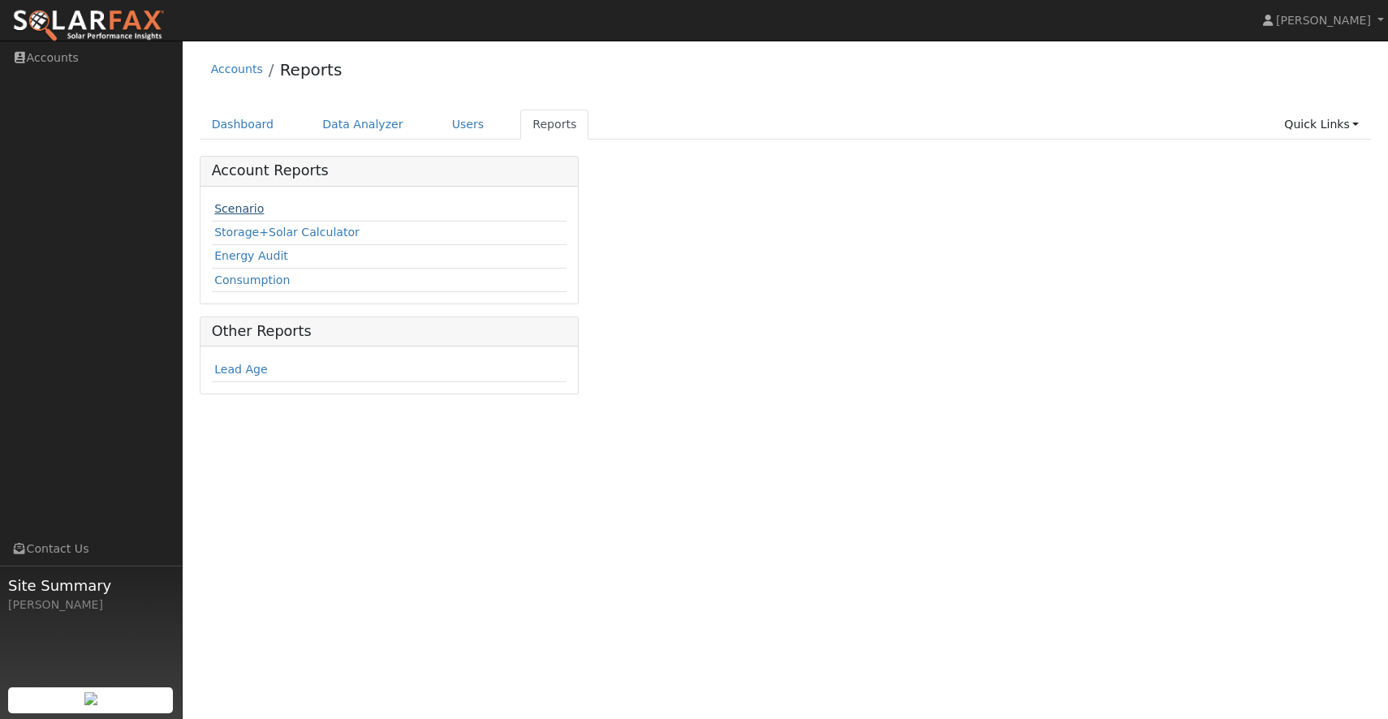
click at [241, 210] on link "Scenario" at bounding box center [239, 208] width 50 height 13
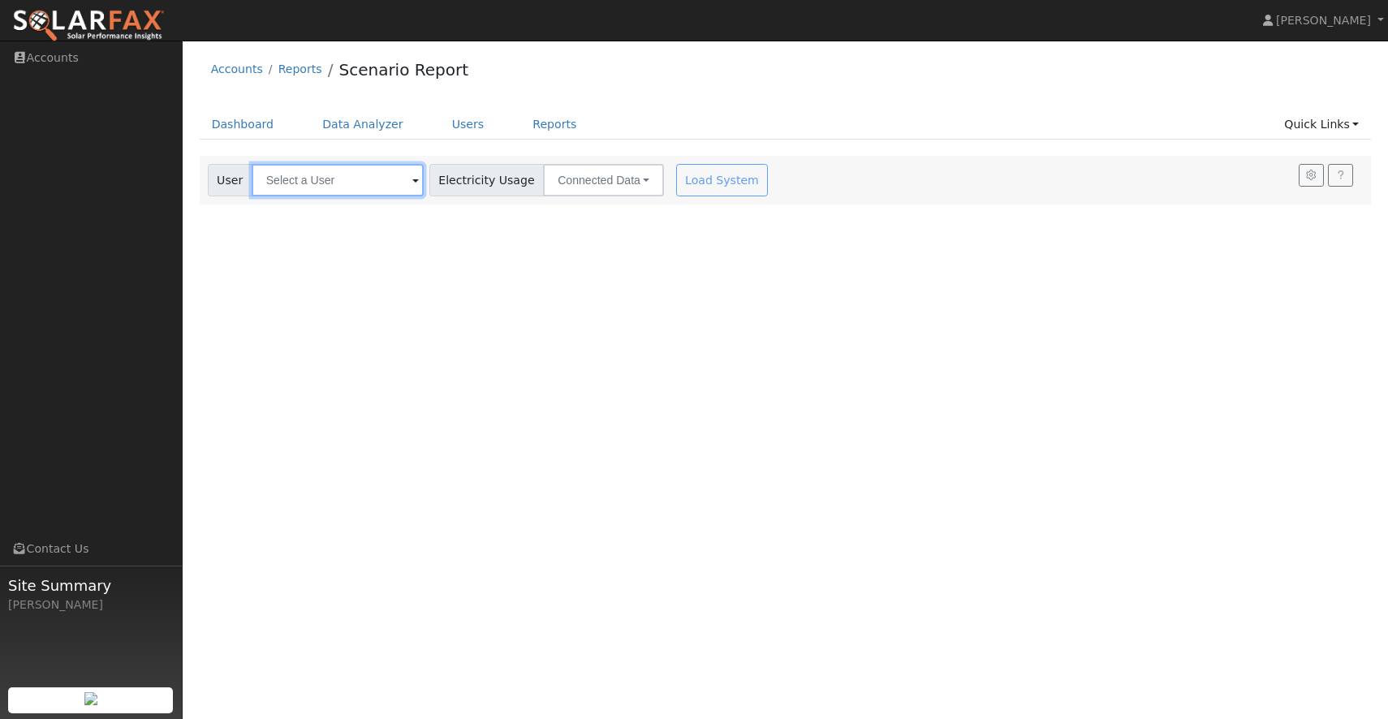
click at [386, 175] on input "text" at bounding box center [338, 180] width 172 height 32
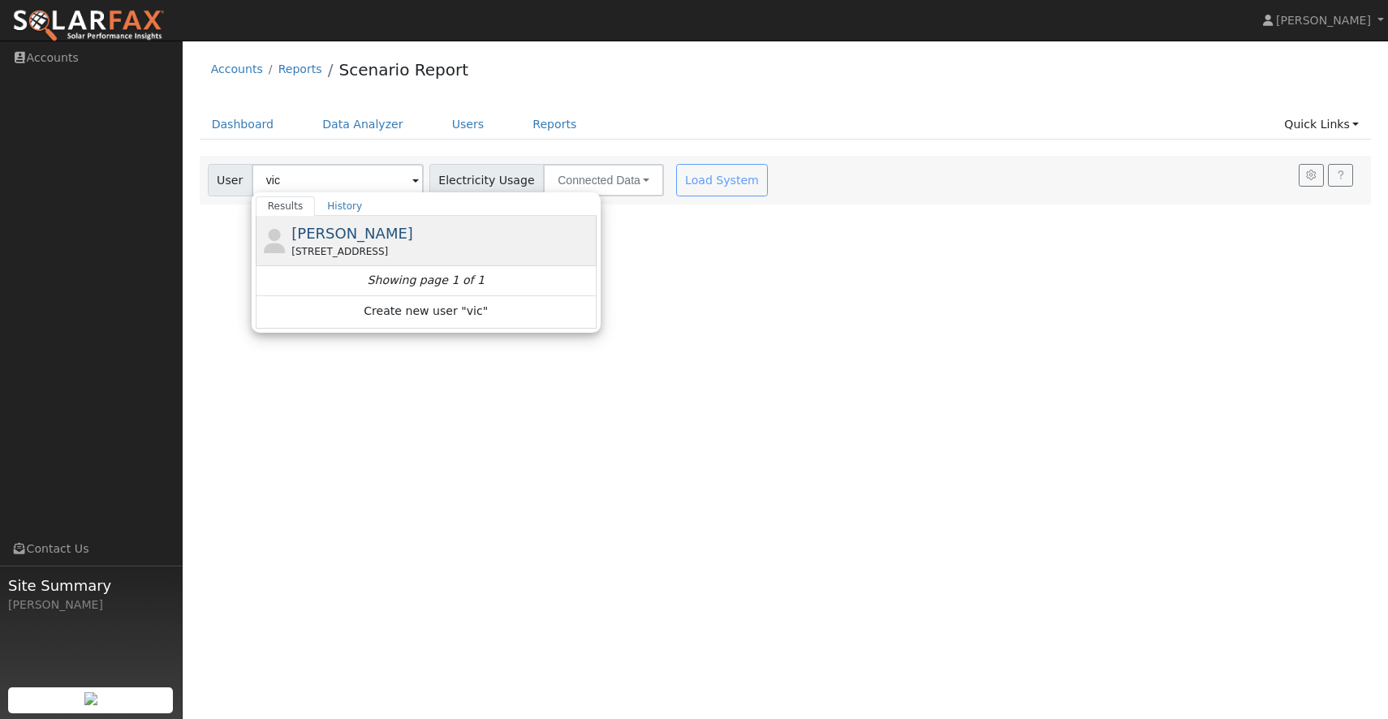
click at [314, 238] on span "[PERSON_NAME]" at bounding box center [352, 233] width 122 height 17
type input "[PERSON_NAME]"
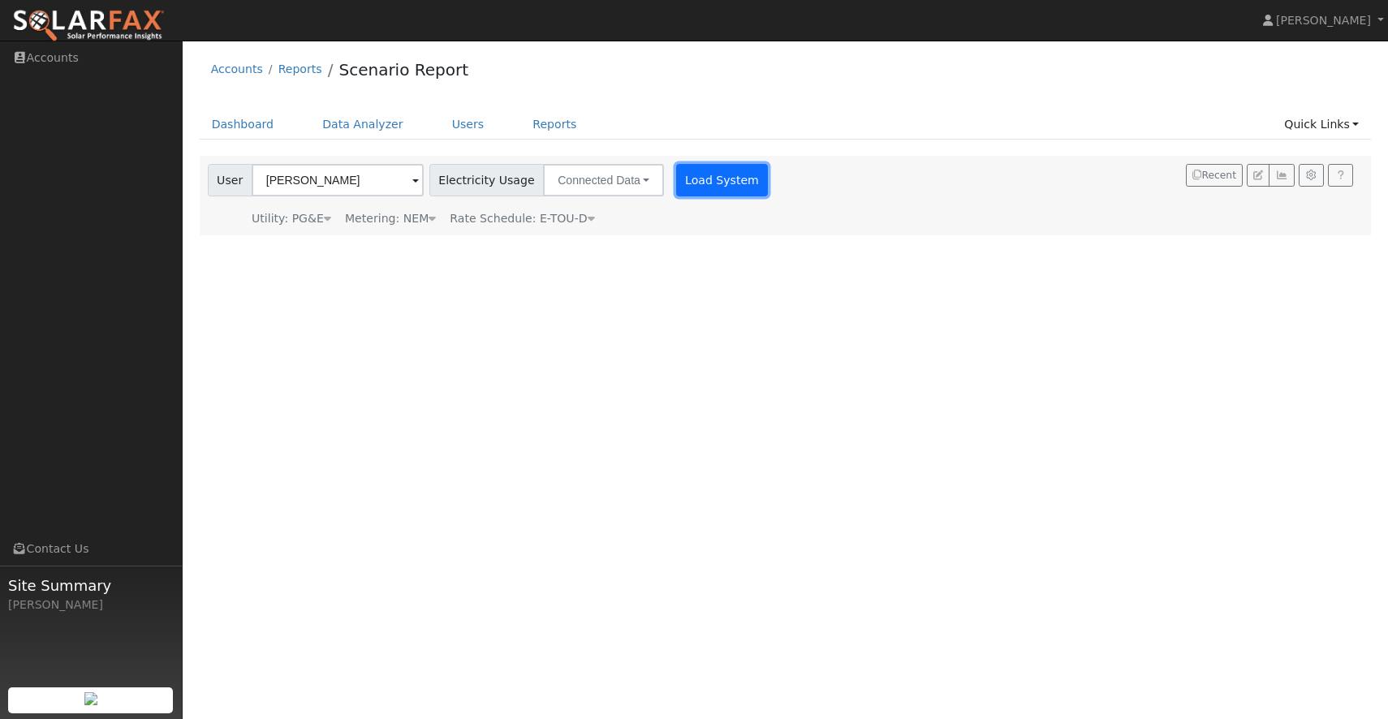
click at [697, 182] on button "Load System" at bounding box center [722, 180] width 93 height 32
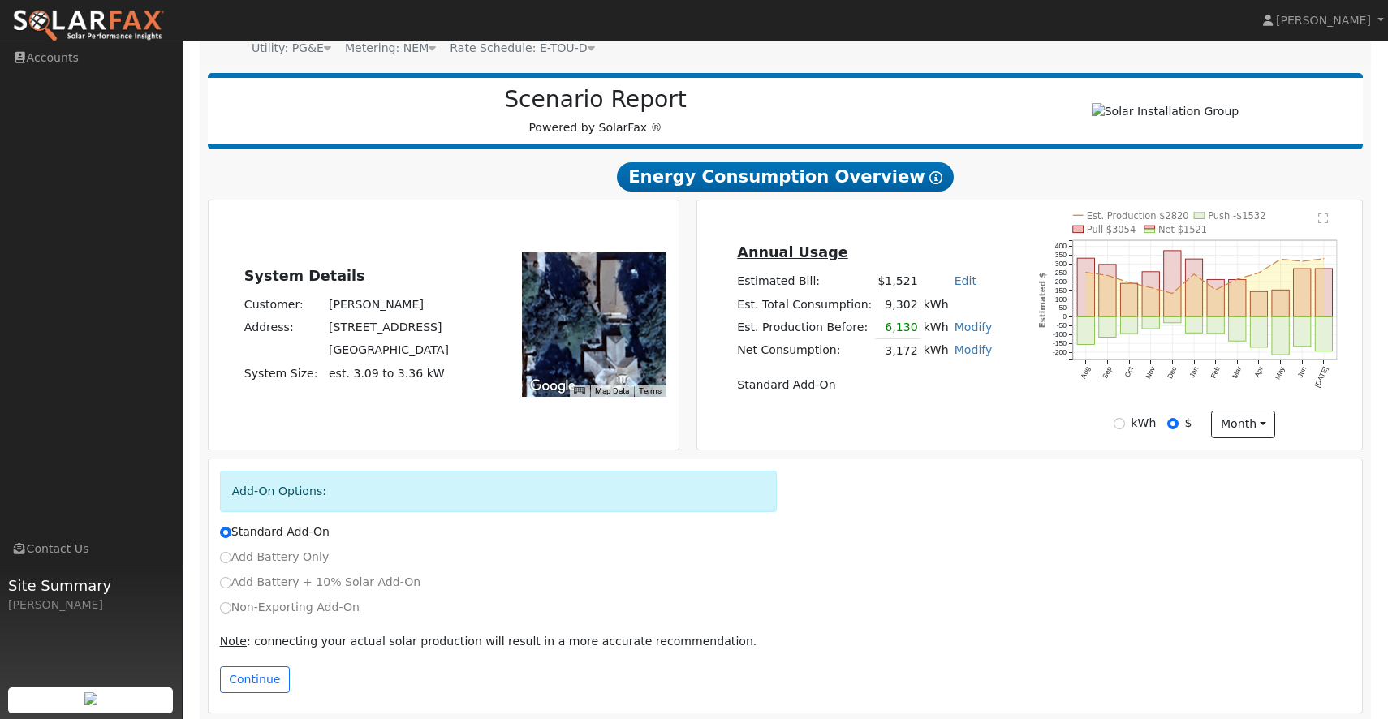
scroll to position [188, 0]
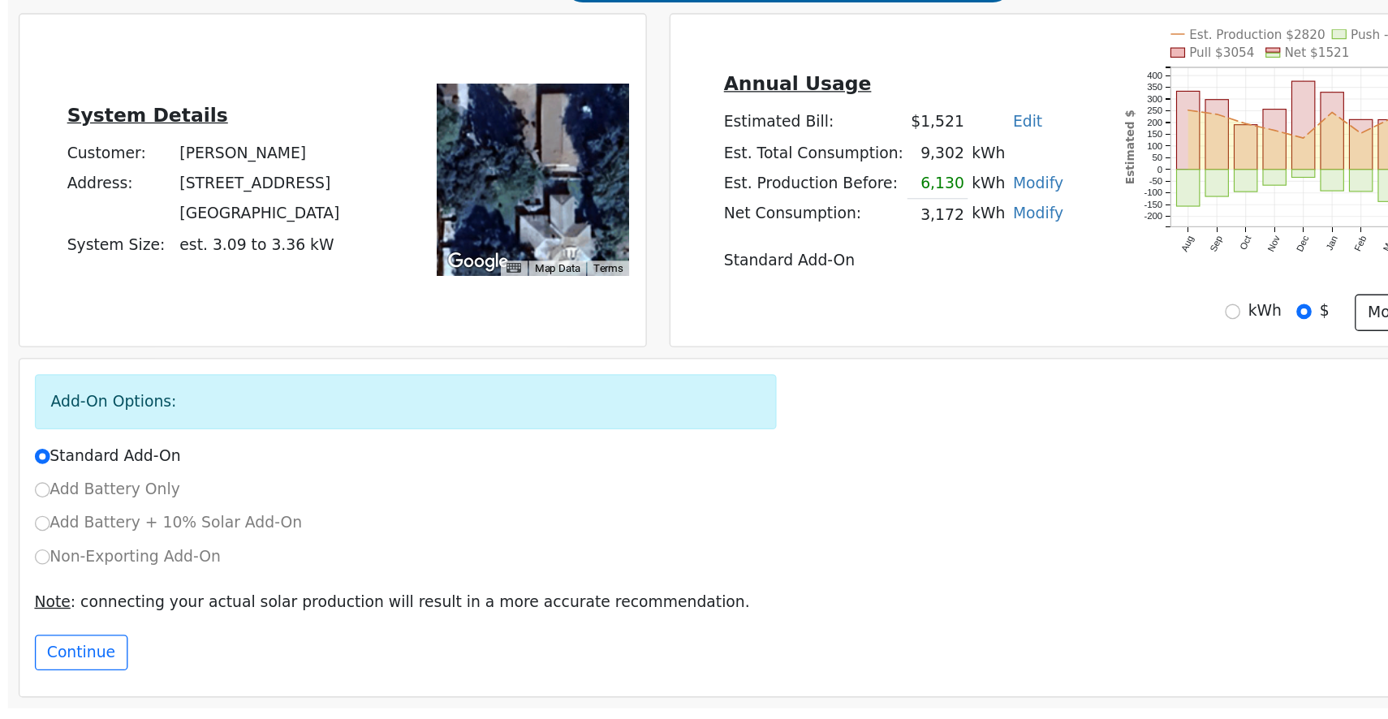
click at [233, 599] on label "Non-Exporting Add-On" at bounding box center [290, 597] width 140 height 17
click at [231, 599] on input "Non-Exporting Add-On" at bounding box center [225, 597] width 11 height 11
radio input "true"
radio input "false"
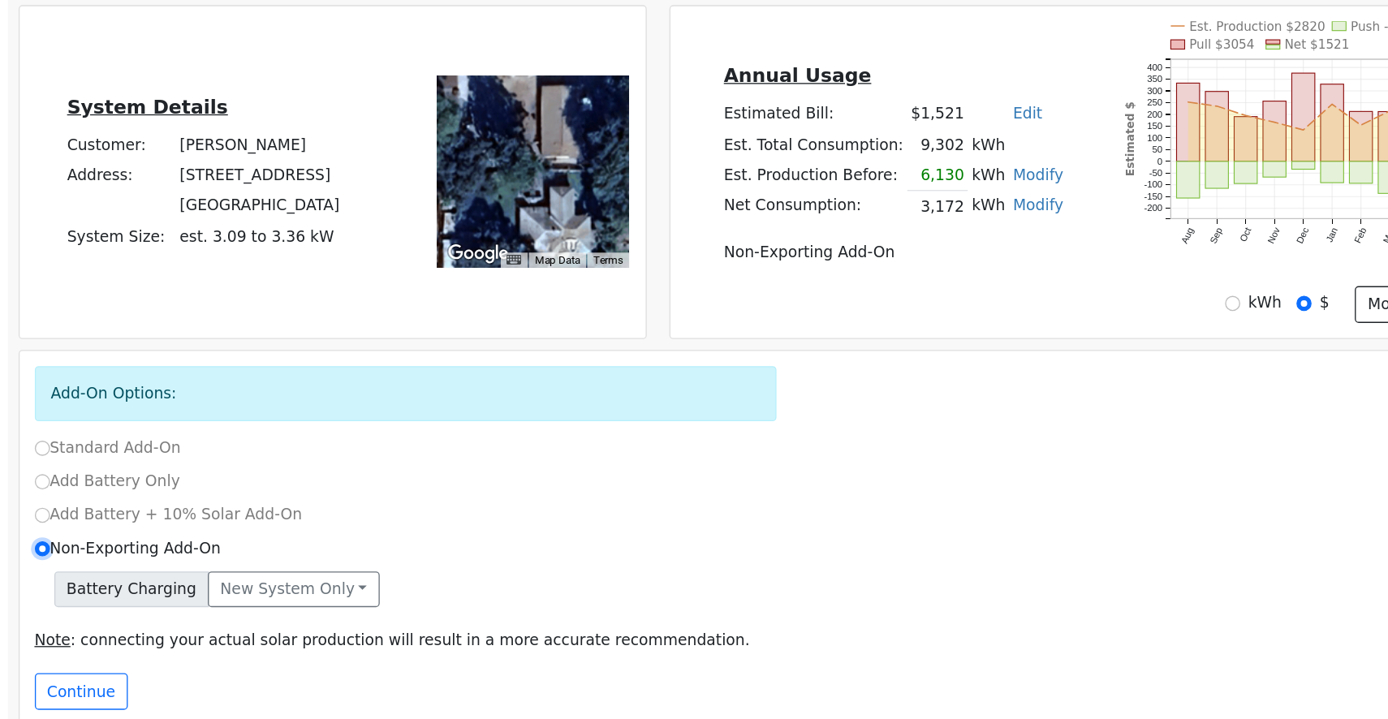
scroll to position [223, 0]
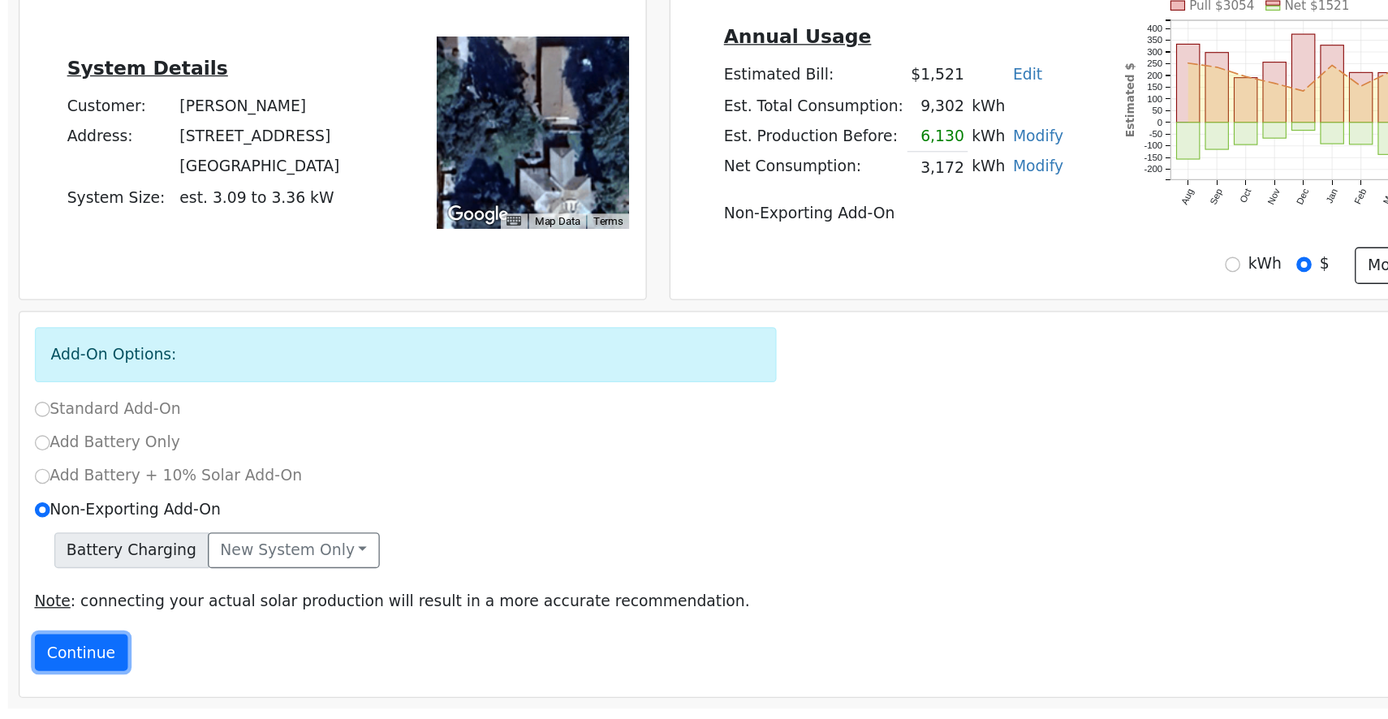
click at [274, 669] on button "Continue" at bounding box center [255, 669] width 70 height 28
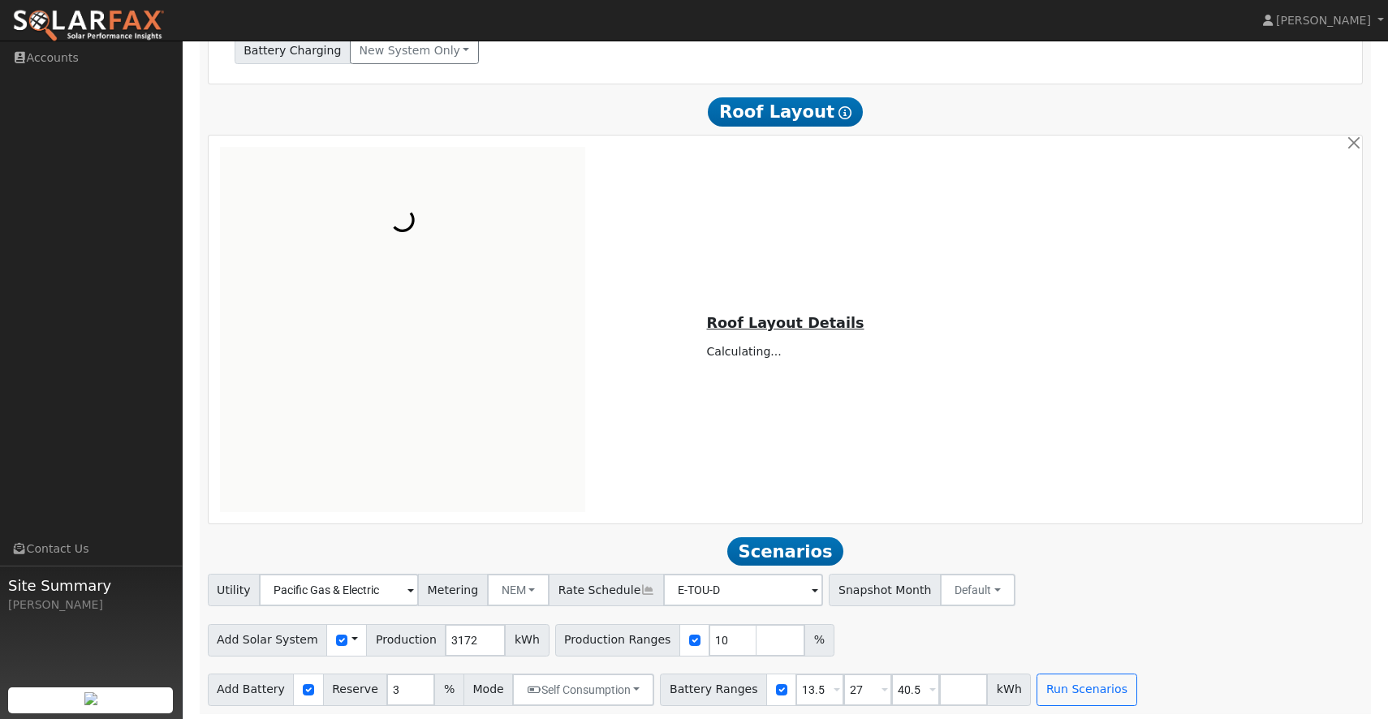
scroll to position [769, 0]
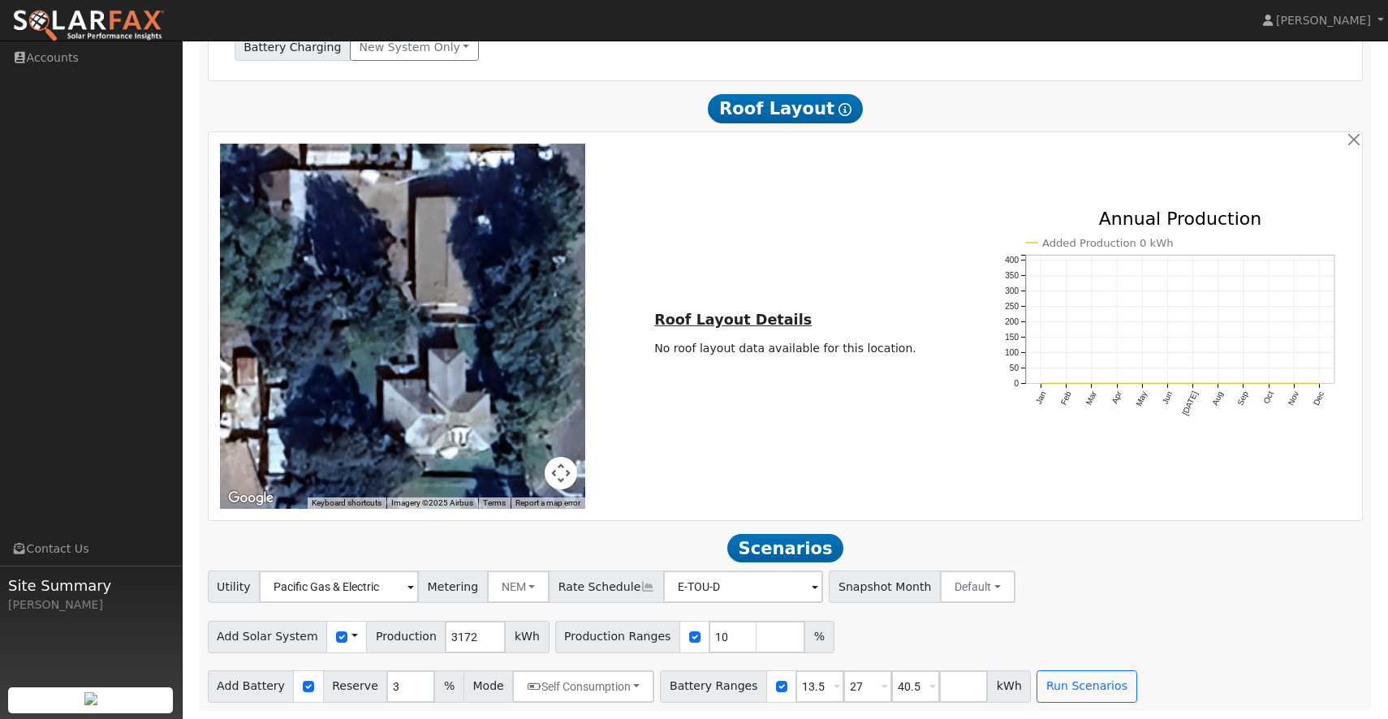
drag, startPoint x: 567, startPoint y: 477, endPoint x: 560, endPoint y: 367, distance: 110.6
click at [560, 367] on div "Keyboard shortcuts Map Data Imagery ©2025 Airbus Imagery ©2025 Airbus 5 m Click…" at bounding box center [402, 326] width 365 height 365
click at [561, 472] on button "Map camera controls" at bounding box center [561, 473] width 32 height 32
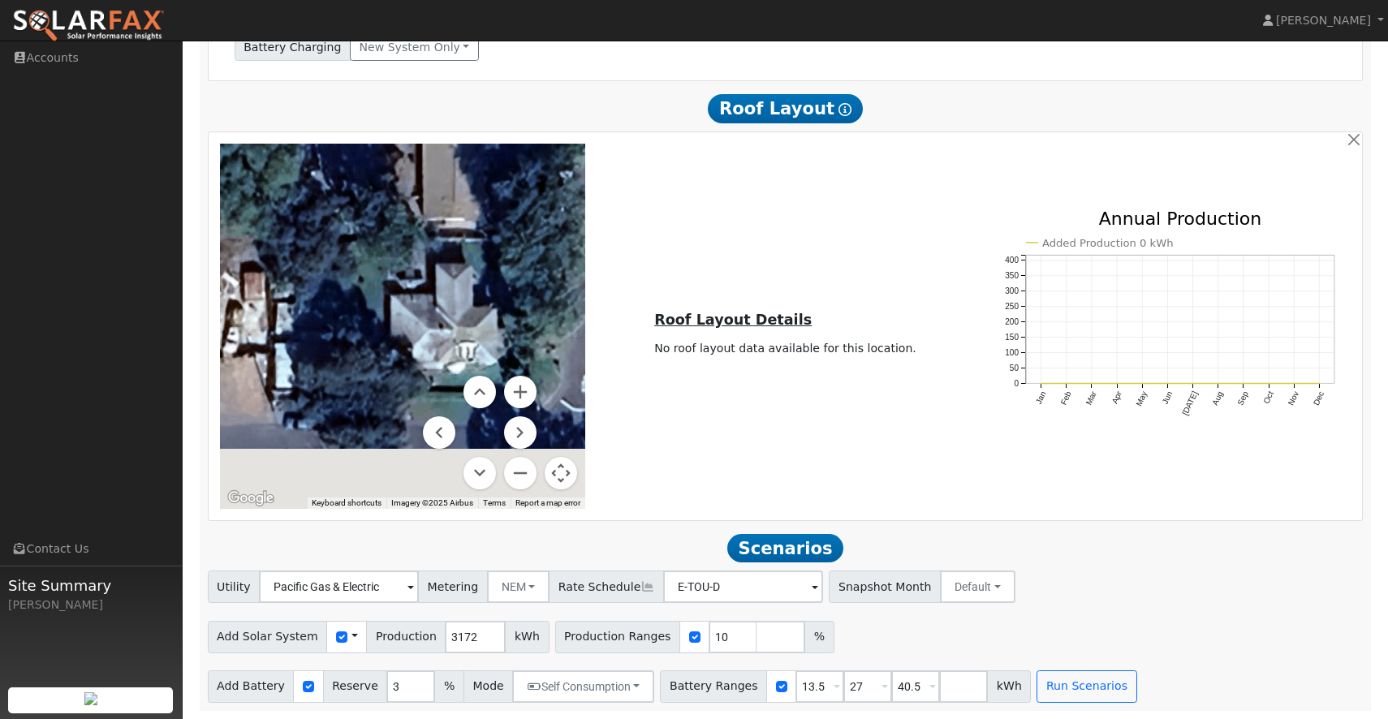
drag, startPoint x: 553, startPoint y: 358, endPoint x: 564, endPoint y: 214, distance: 144.1
click at [564, 214] on div at bounding box center [402, 326] width 365 height 365
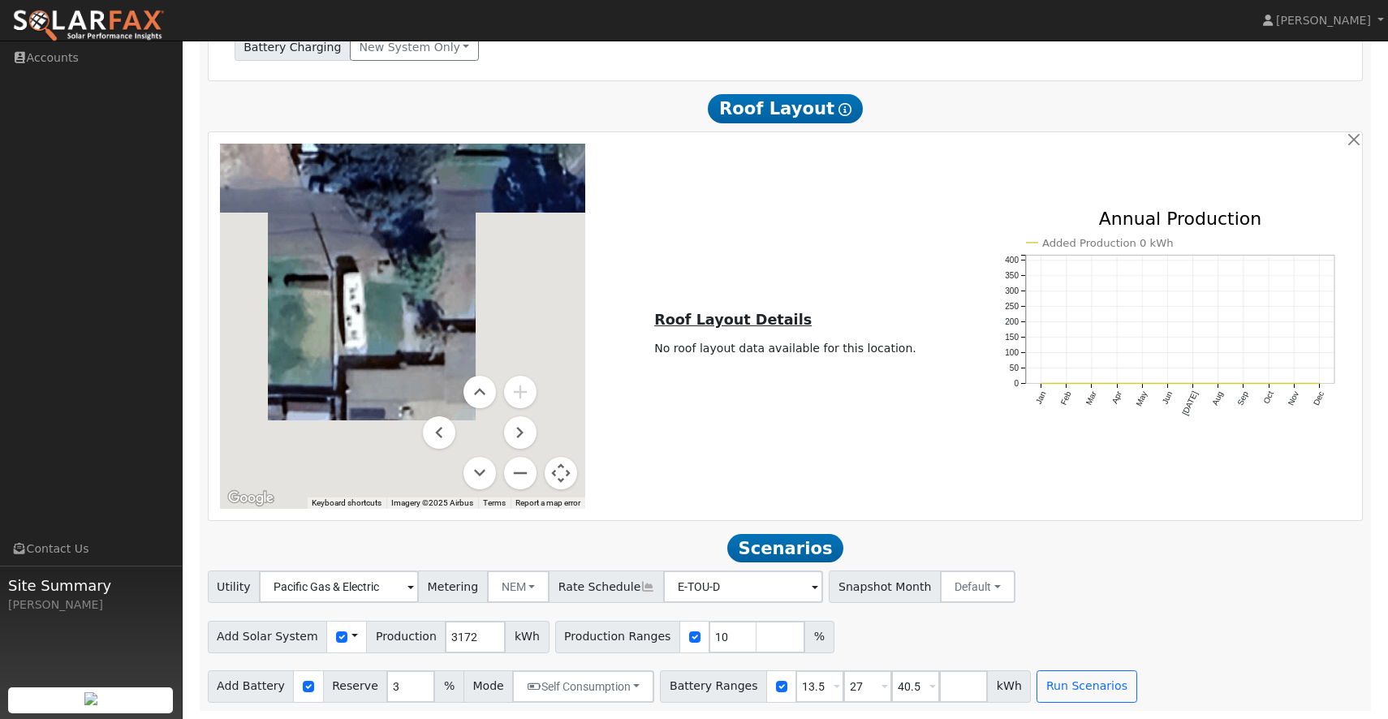
drag, startPoint x: 494, startPoint y: 305, endPoint x: 517, endPoint y: 127, distance: 179.2
click at [517, 127] on div "Scenario Report Powered by SolarFax ® Energy Consumption Overview Show Help Thi…" at bounding box center [786, 92] width 1172 height 1236
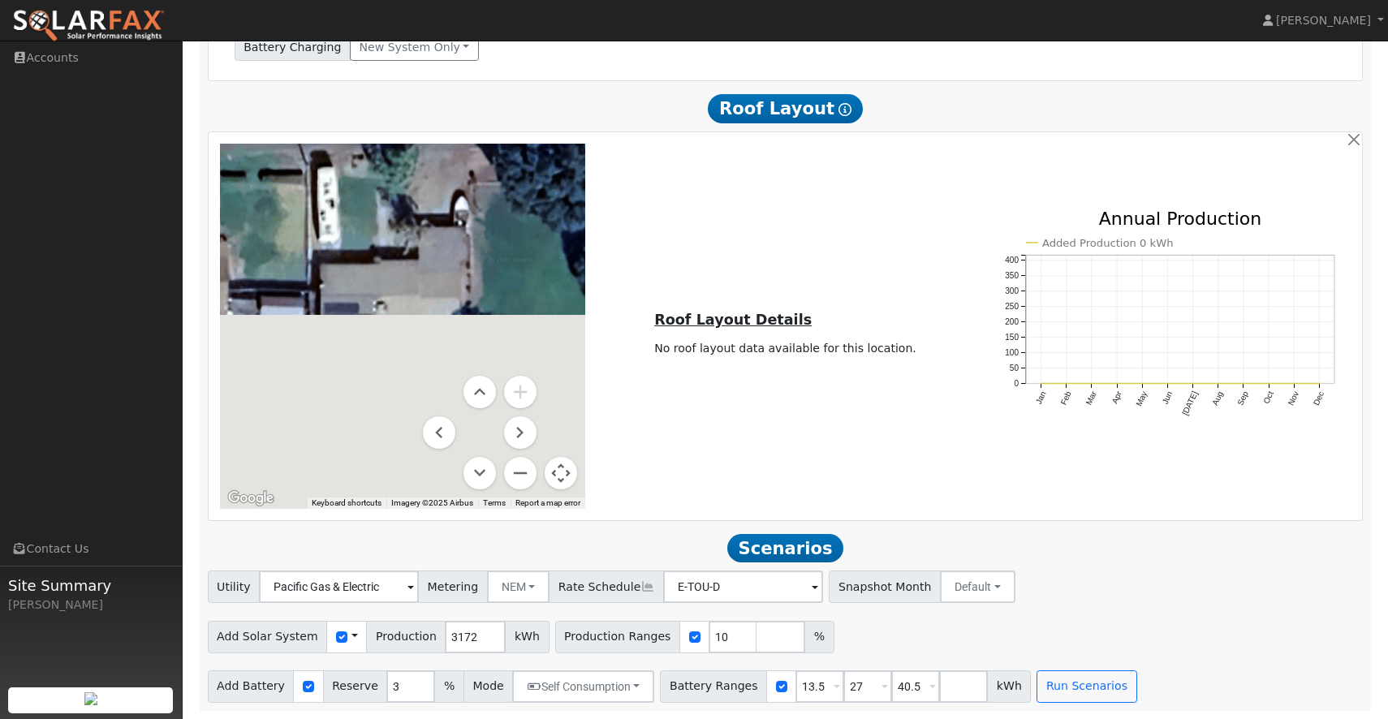
drag, startPoint x: 464, startPoint y: 308, endPoint x: 437, endPoint y: 196, distance: 116.2
click at [437, 196] on div at bounding box center [402, 326] width 365 height 365
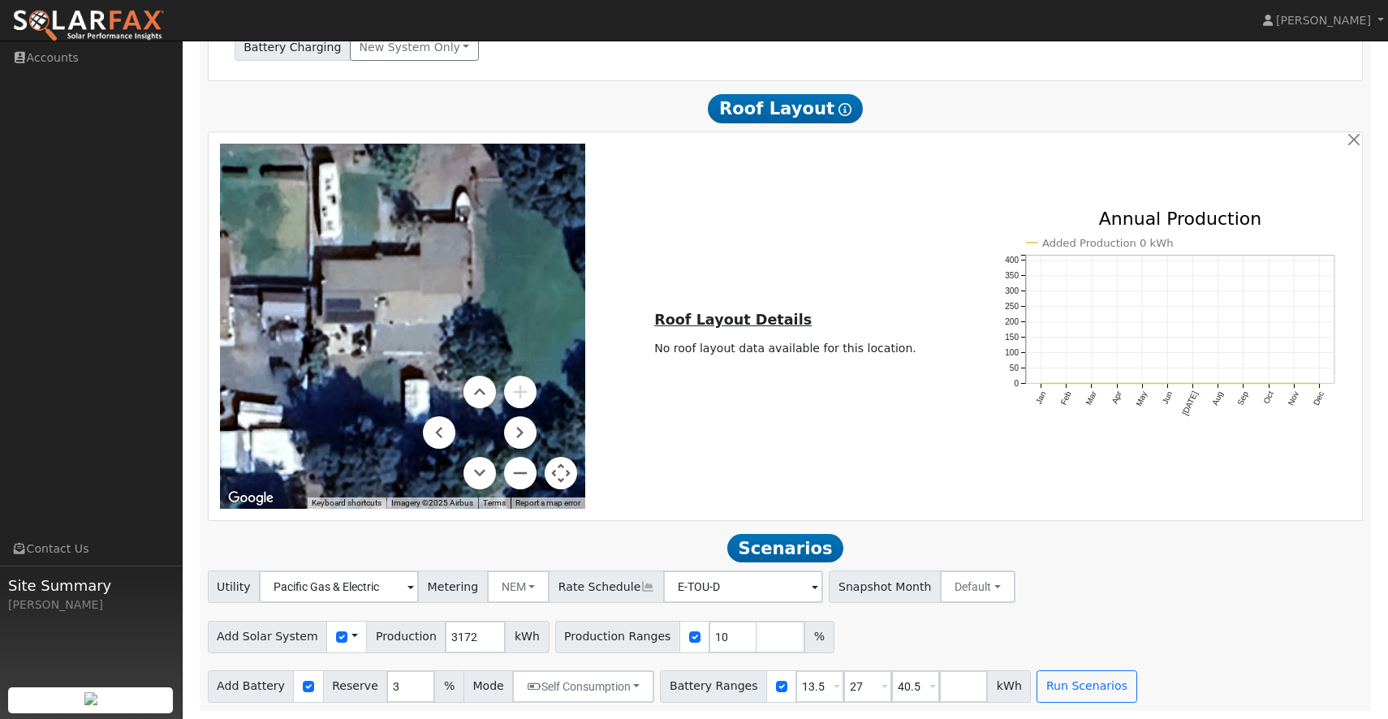
click at [561, 479] on button "Map camera controls" at bounding box center [561, 473] width 32 height 32
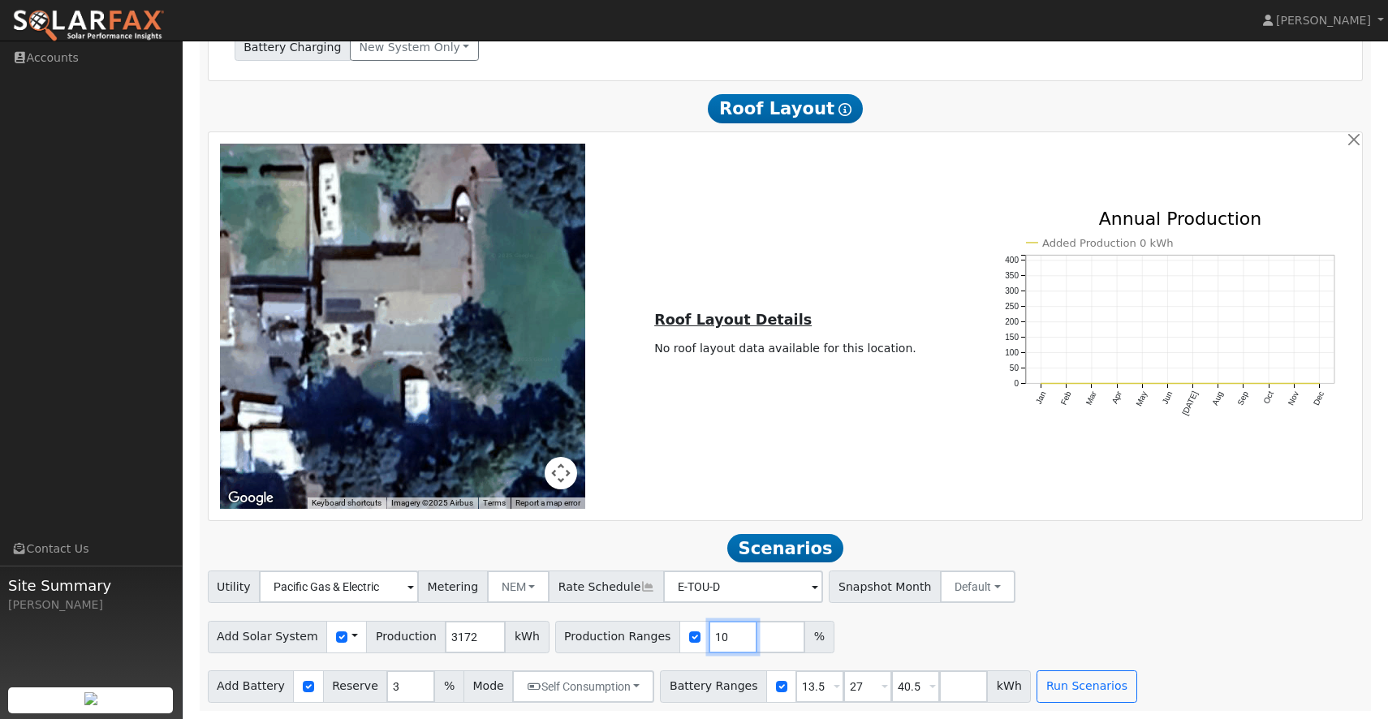
drag, startPoint x: 714, startPoint y: 642, endPoint x: 701, endPoint y: 638, distance: 12.8
click at [709, 638] on input "10" at bounding box center [733, 637] width 49 height 32
click at [684, 507] on div "← Move left → Move right ↑ Move up ↓ Move down + Zoom in - Zoom out Home Jump l…" at bounding box center [785, 326] width 1149 height 365
click at [712, 639] on input "15" at bounding box center [733, 637] width 49 height 32
type input "100"
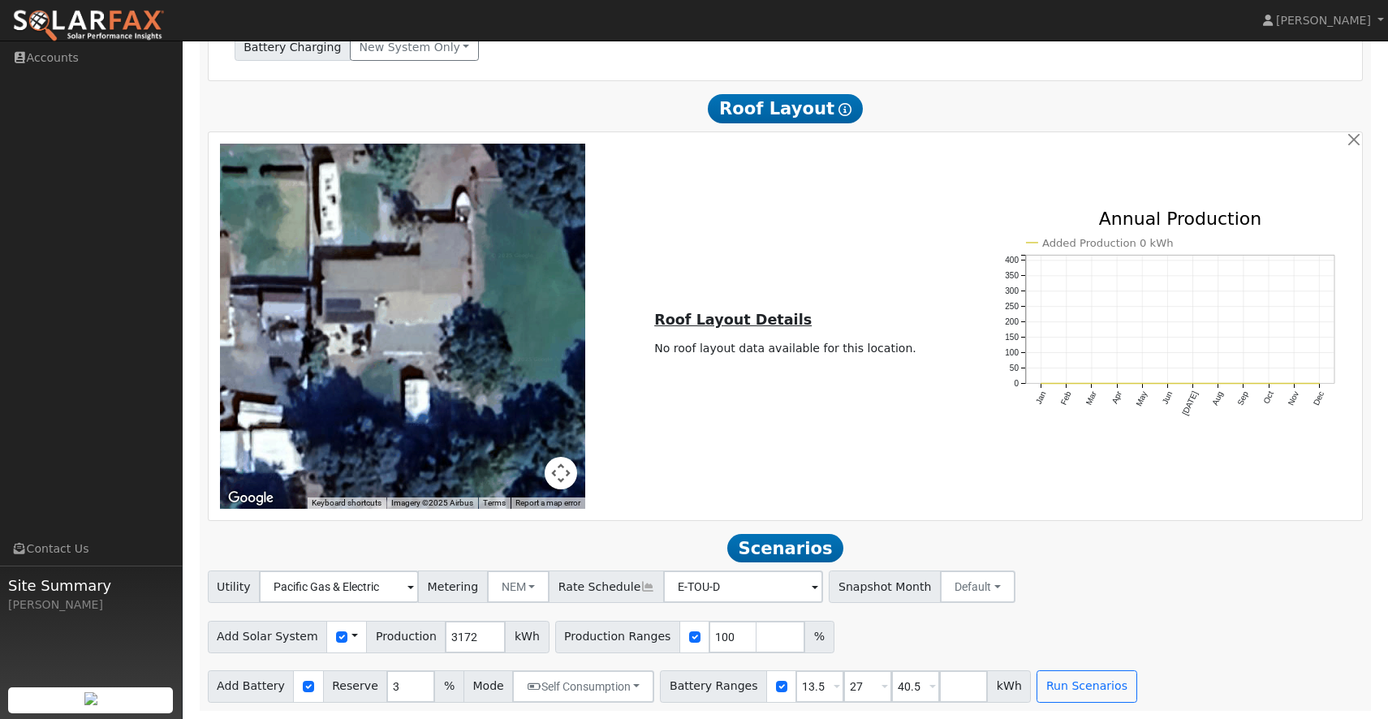
click at [892, 632] on div "Add Solar System Use CSV Data Production 3172 kWh Production Ranges 100 %" at bounding box center [786, 634] width 1162 height 38
click at [834, 682] on span at bounding box center [837, 688] width 6 height 19
type input "15"
click at [843, 685] on input "27" at bounding box center [867, 687] width 49 height 32
click at [813, 687] on input "13.5" at bounding box center [820, 687] width 49 height 32
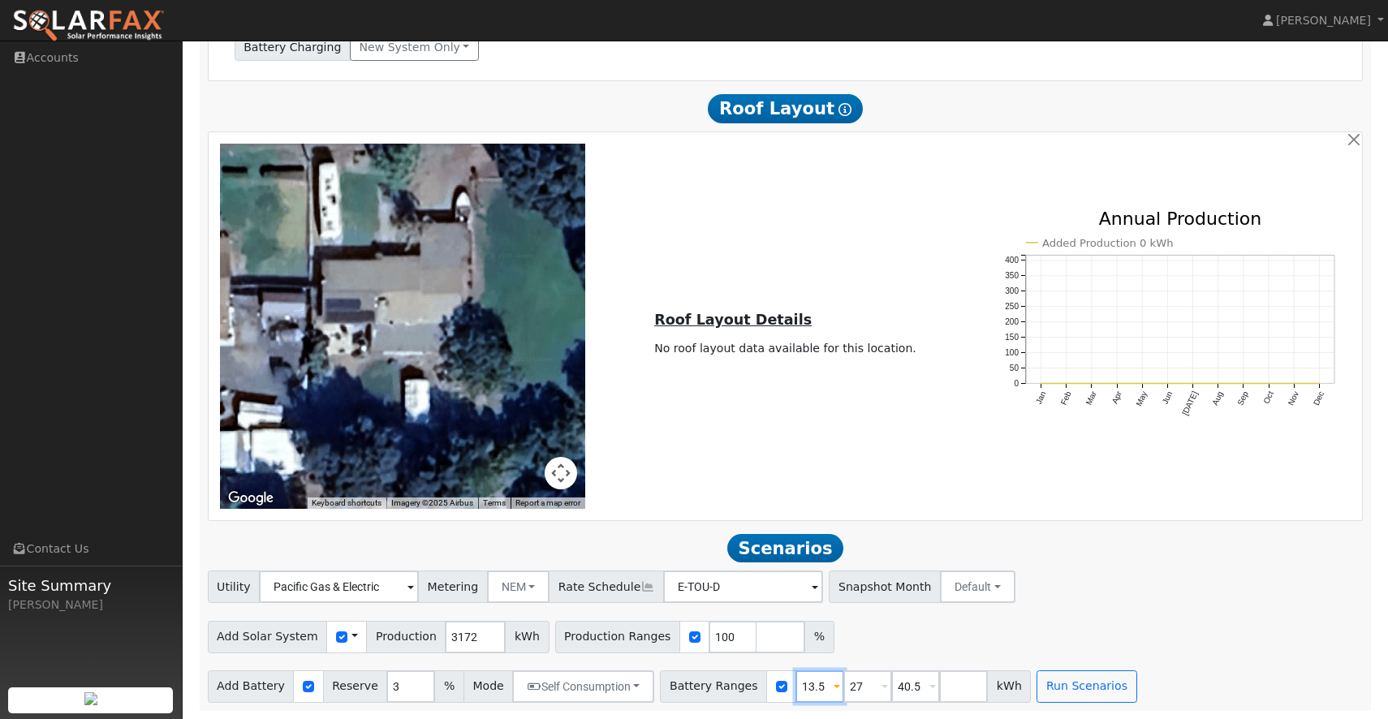
drag, startPoint x: 813, startPoint y: 687, endPoint x: 784, endPoint y: 688, distance: 29.3
click at [796, 688] on input "13.5" at bounding box center [820, 687] width 49 height 32
type input "15"
drag, startPoint x: 846, startPoint y: 690, endPoint x: 813, endPoint y: 680, distance: 34.7
click at [813, 680] on div "Battery Ranges 15 Overrides Reserve 15 % Mode None None Self Consumption Peak S…" at bounding box center [845, 687] width 371 height 32
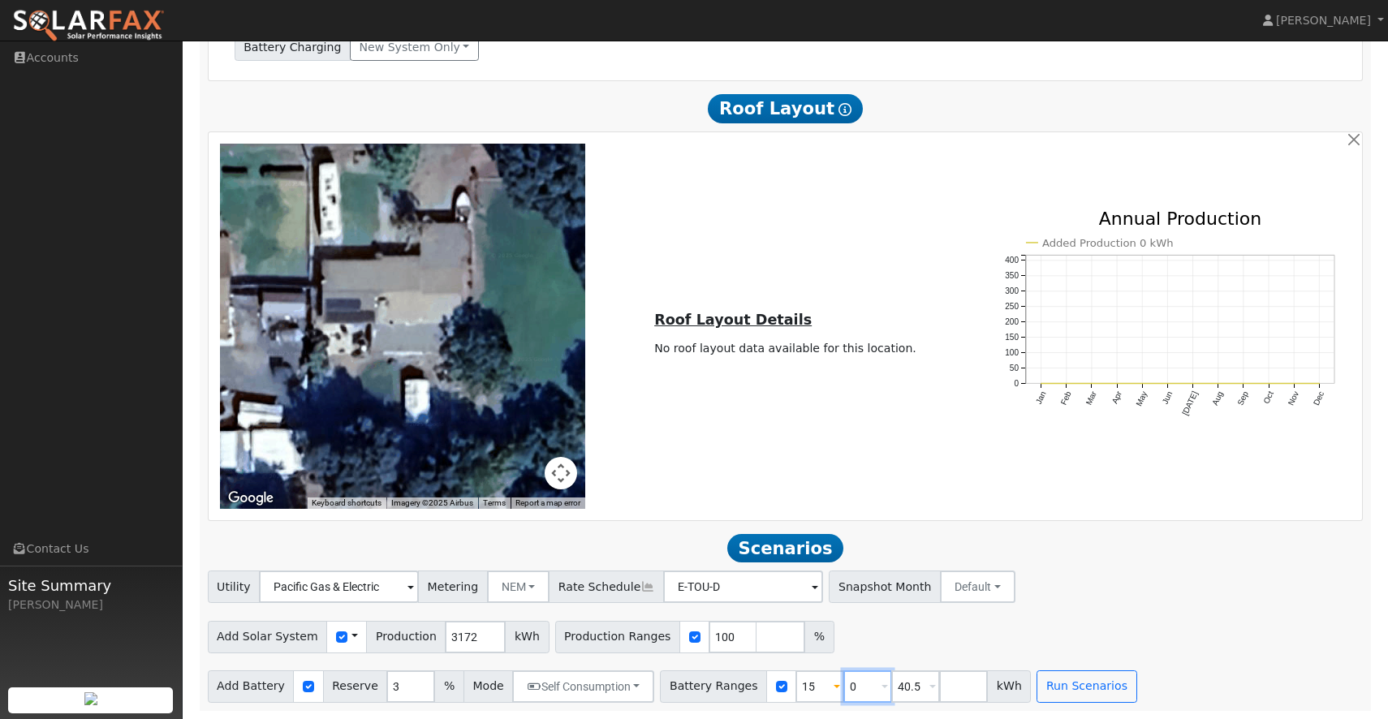
type input "0"
type input "15"
drag, startPoint x: 912, startPoint y: 687, endPoint x: 856, endPoint y: 688, distance: 55.2
click at [856, 687] on div "Battery Ranges 0 Overrides Reserve % Mode None None Self Consumption Peak Savin…" at bounding box center [845, 687] width 371 height 32
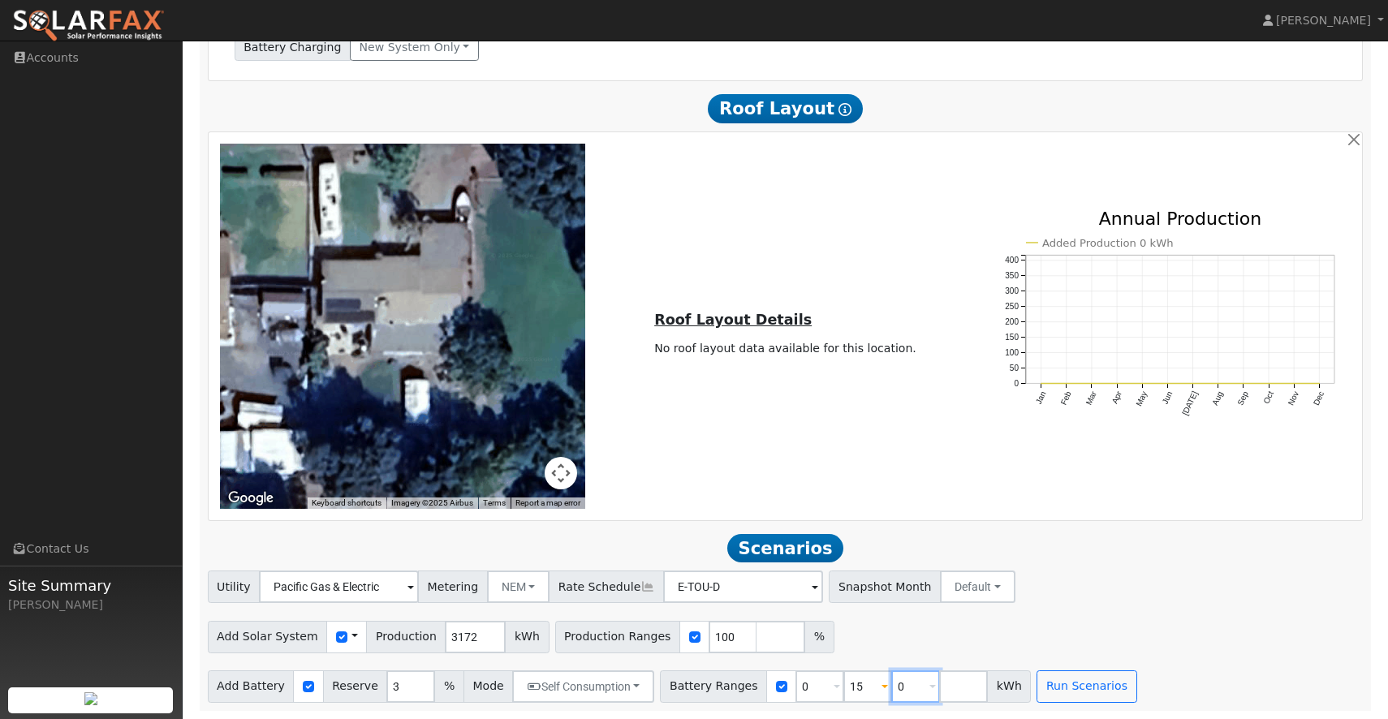
type input "0"
type input "15"
click at [938, 646] on div "Add Solar System Use CSV Data Production 3172 kWh Production Ranges 100 %" at bounding box center [786, 634] width 1162 height 38
click at [1055, 678] on button "Run Scenarios" at bounding box center [1087, 687] width 100 height 32
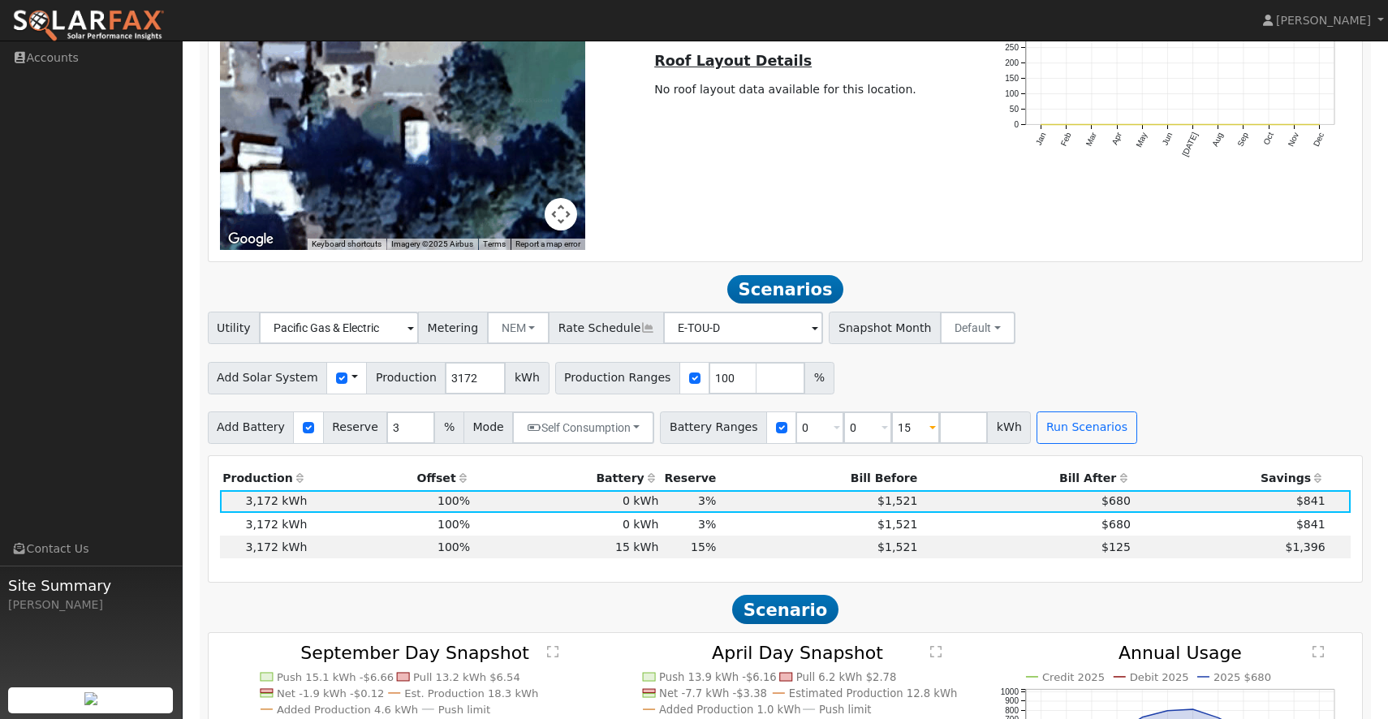
scroll to position [1008, 0]
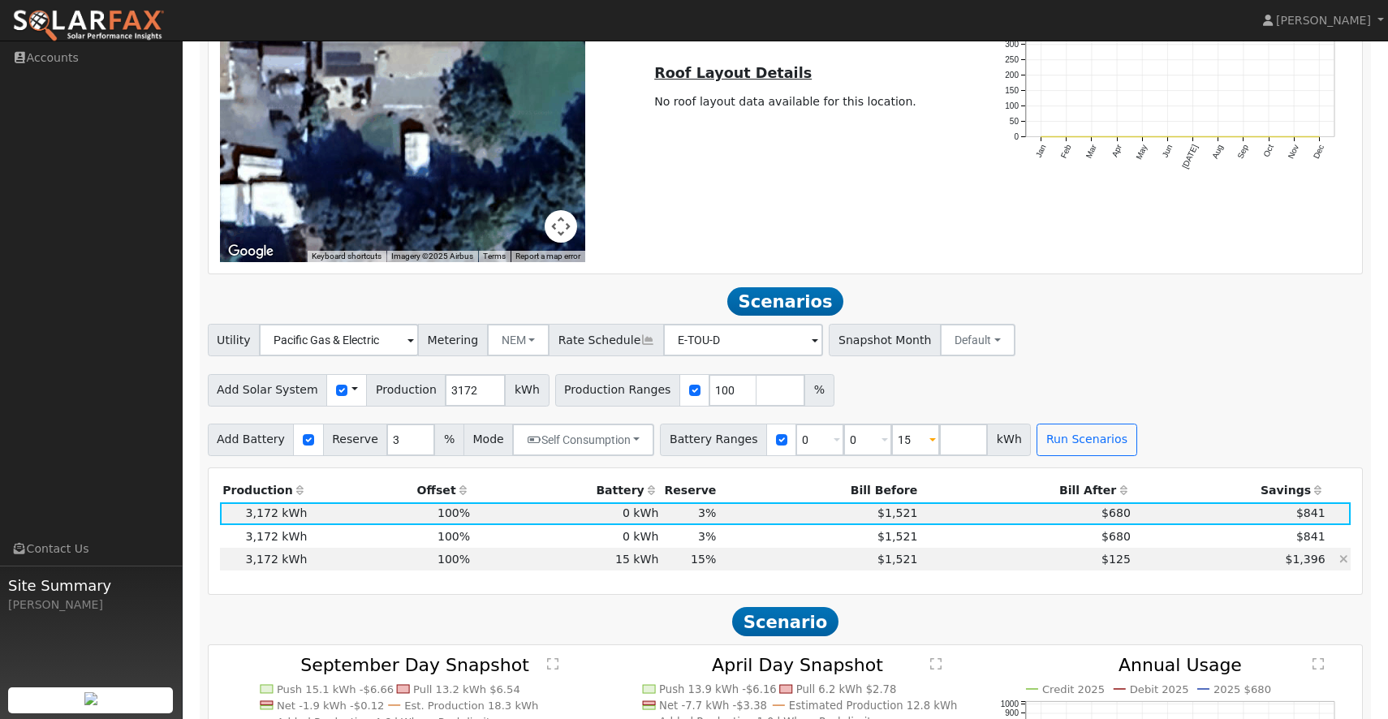
click at [462, 571] on td "100%" at bounding box center [391, 559] width 163 height 23
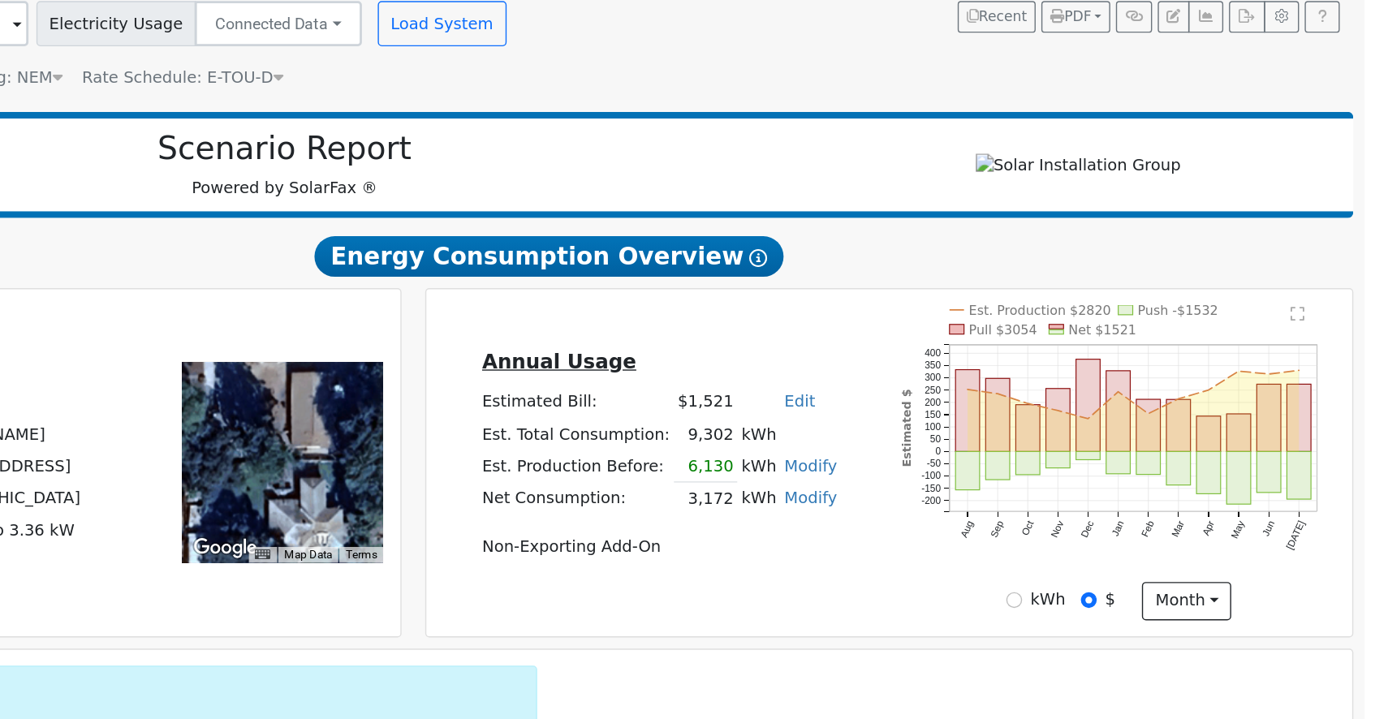
scroll to position [0, 0]
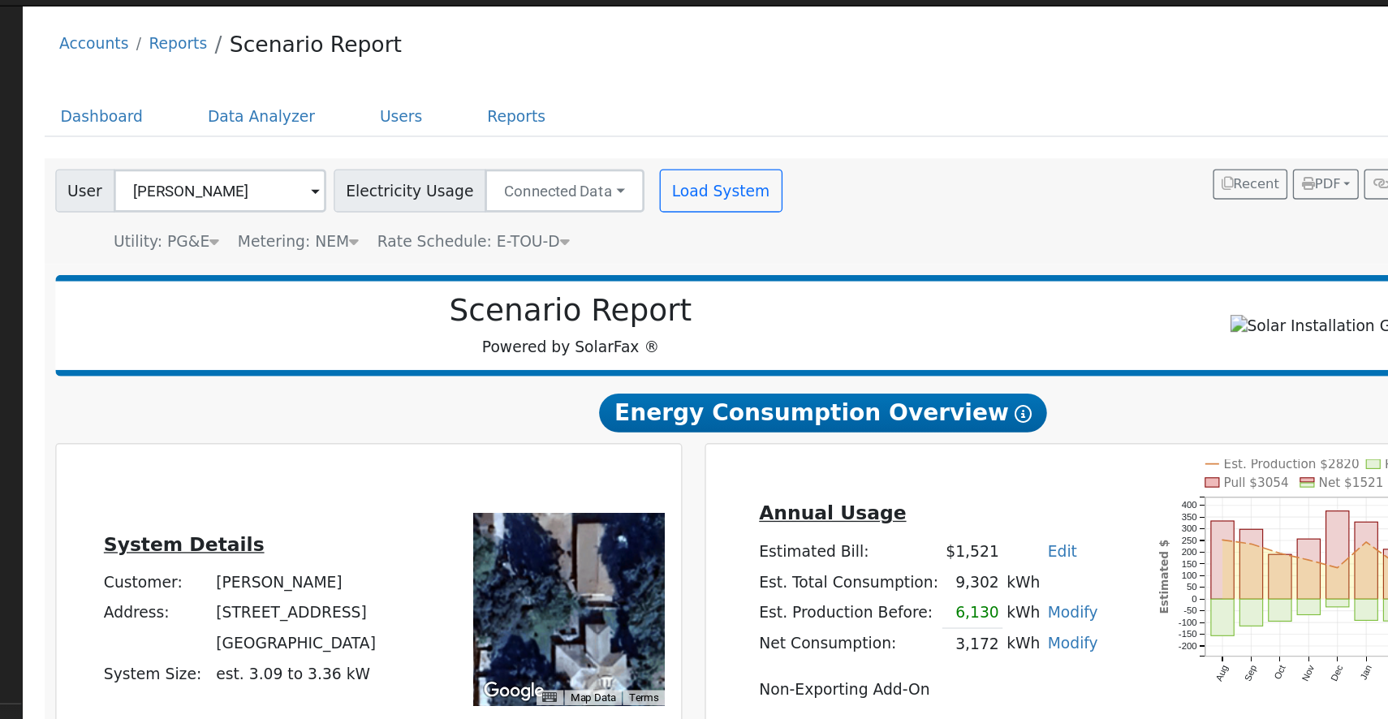
click at [421, 219] on div "Metering: NEM" at bounding box center [390, 218] width 91 height 17
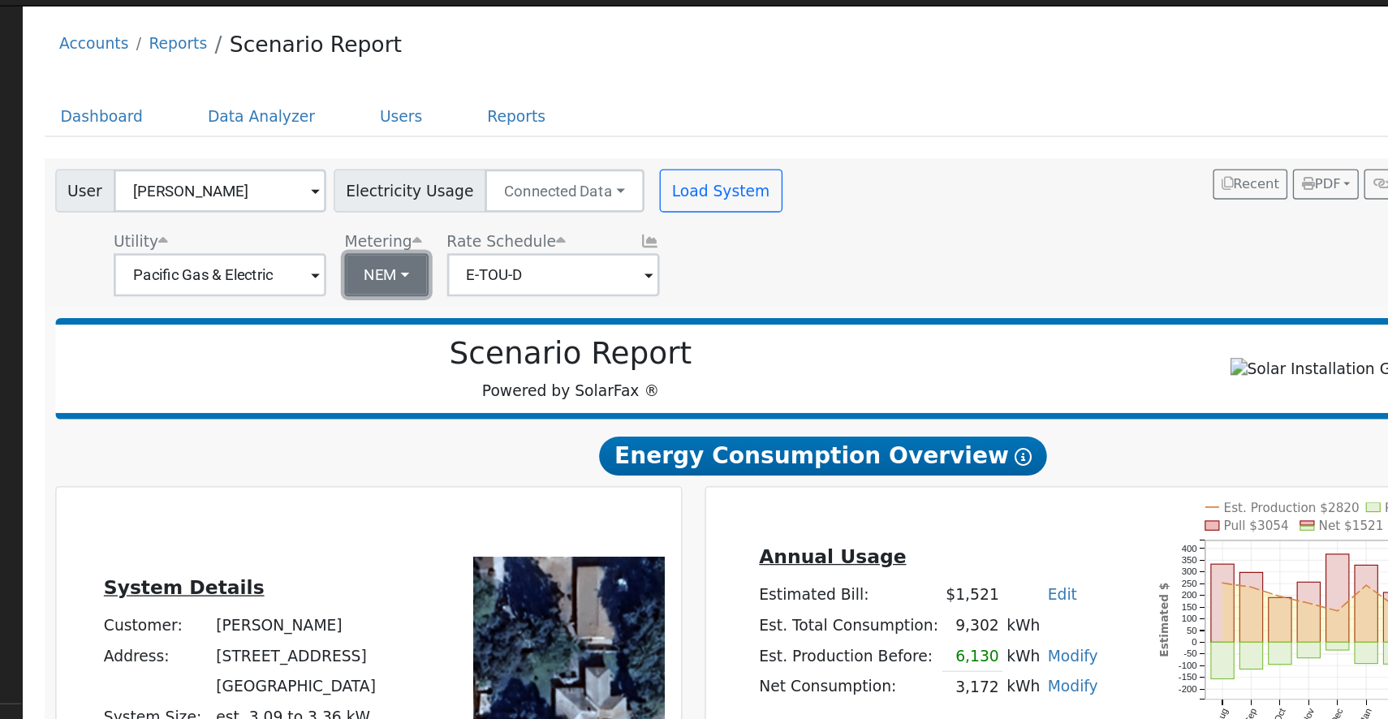
click at [441, 244] on button "NEM" at bounding box center [456, 243] width 63 height 32
click at [448, 278] on link "NEM" at bounding box center [471, 279] width 113 height 23
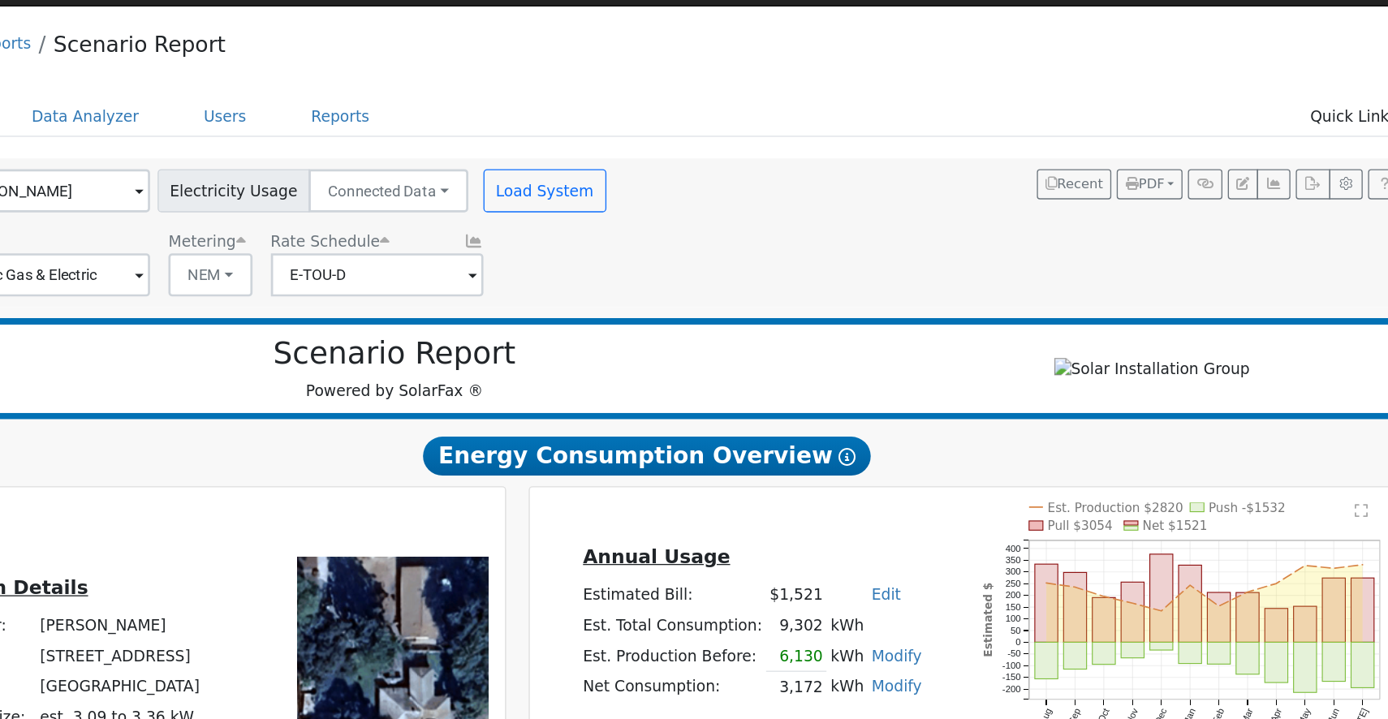
click at [730, 184] on div "Load System" at bounding box center [710, 180] width 102 height 32
click at [702, 187] on button "Load System" at bounding box center [708, 180] width 93 height 32
radio input "false"
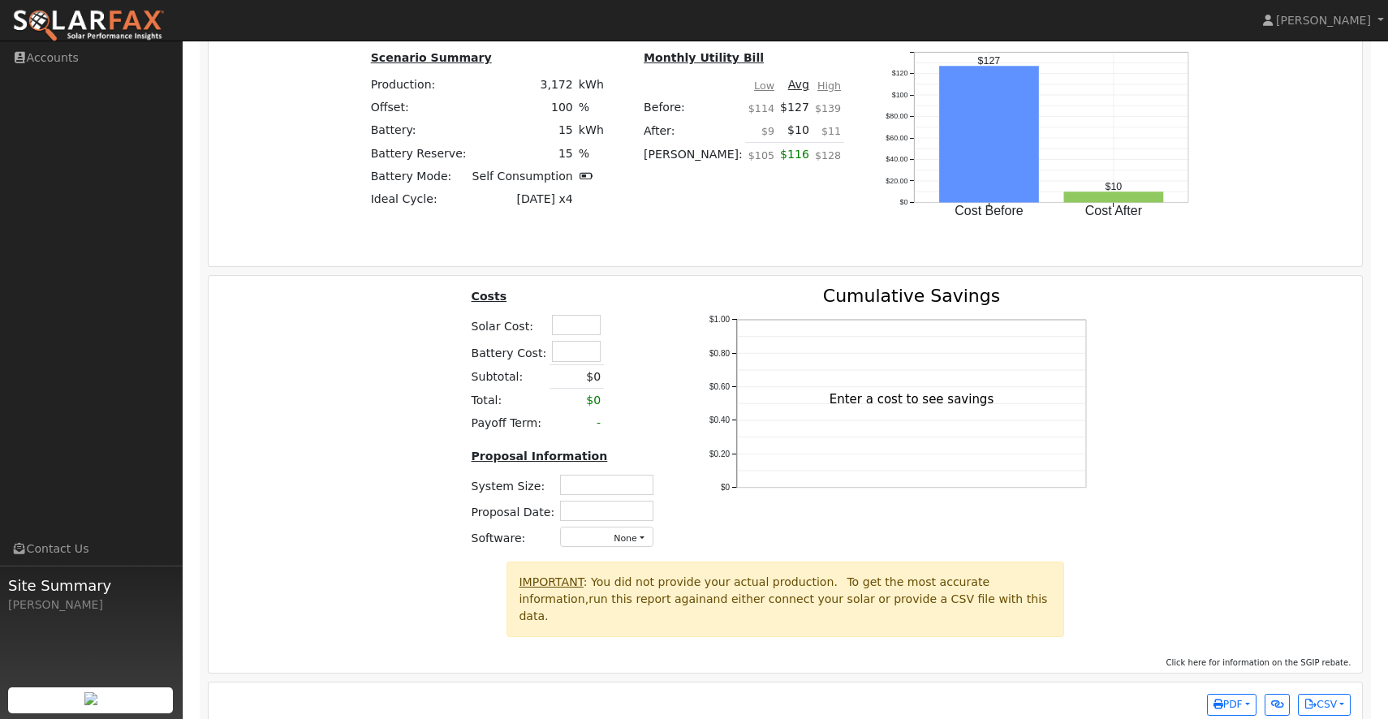
scroll to position [2054, 0]
